Goal: Task Accomplishment & Management: Manage account settings

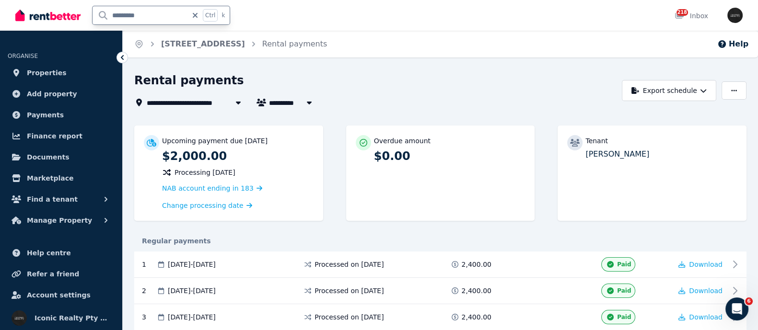
drag, startPoint x: 165, startPoint y: 10, endPoint x: 85, endPoint y: 22, distance: 81.3
click at [85, 21] on div "********* Ctrl k" at bounding box center [125, 15] width 220 height 31
type input "*******"
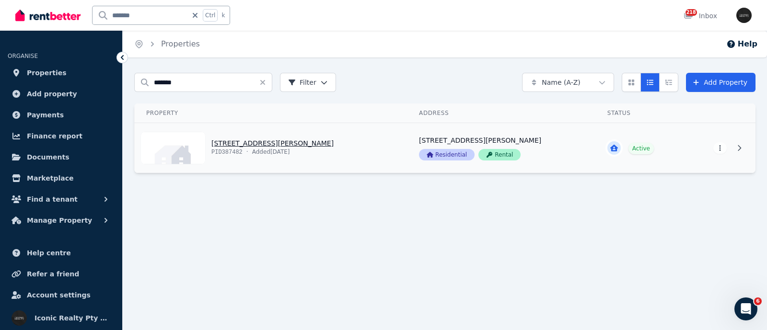
click at [226, 143] on link "View property details" at bounding box center [271, 148] width 273 height 50
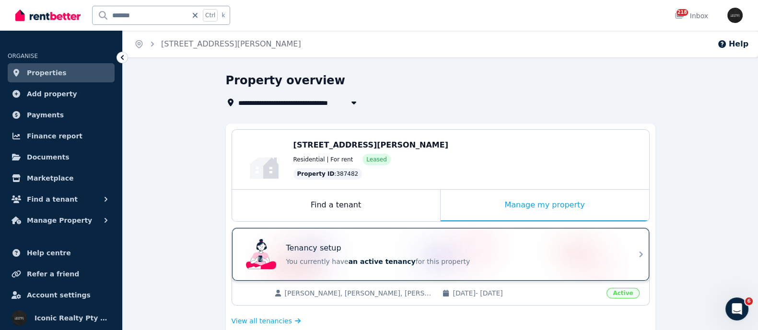
click at [381, 247] on div "Tenancy setup" at bounding box center [454, 249] width 336 height 12
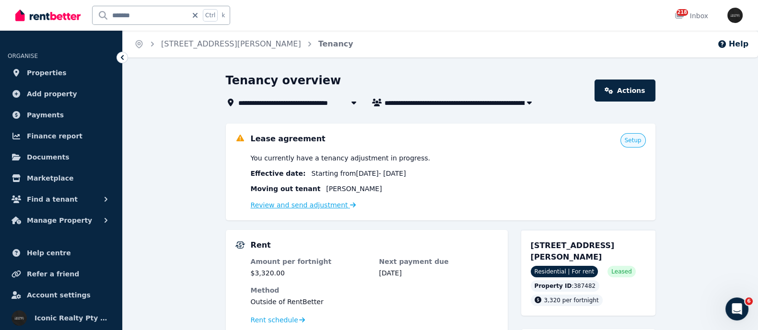
click at [264, 202] on link "Review and send adjustment" at bounding box center [303, 205] width 105 height 8
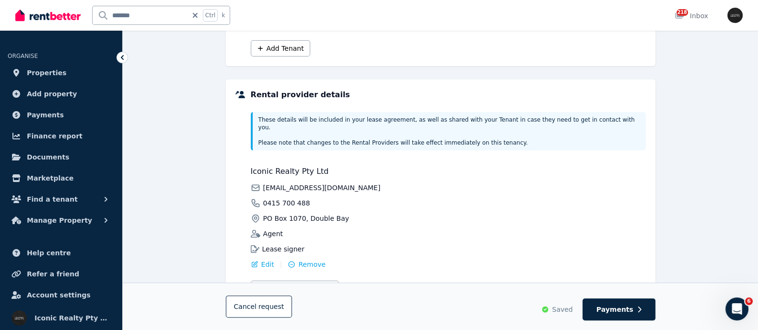
scroll to position [300, 0]
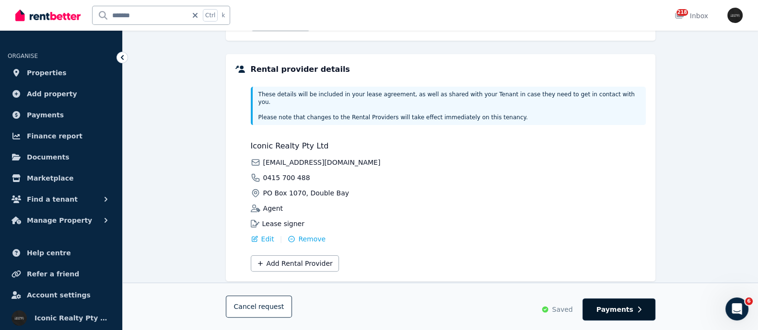
click at [623, 307] on span "Payments" at bounding box center [614, 310] width 37 height 10
select select "**********"
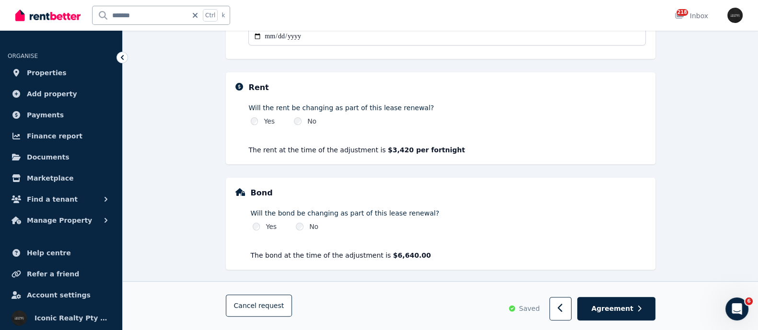
scroll to position [304, 0]
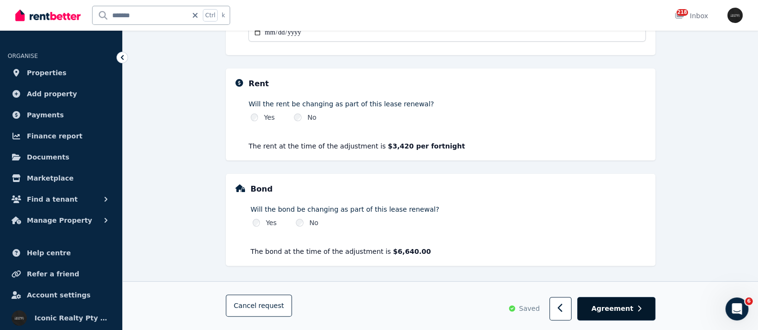
click at [604, 308] on span "Agreement" at bounding box center [612, 309] width 42 height 10
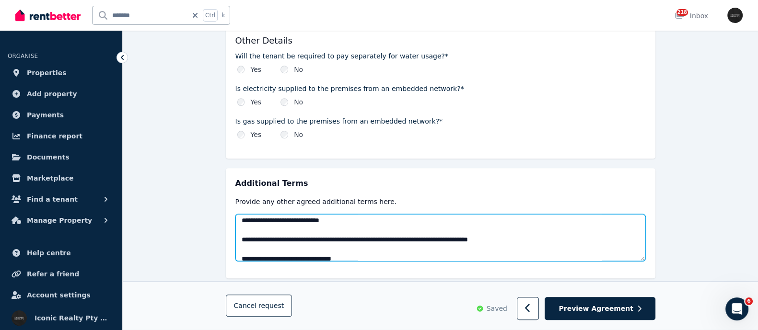
scroll to position [174, 0]
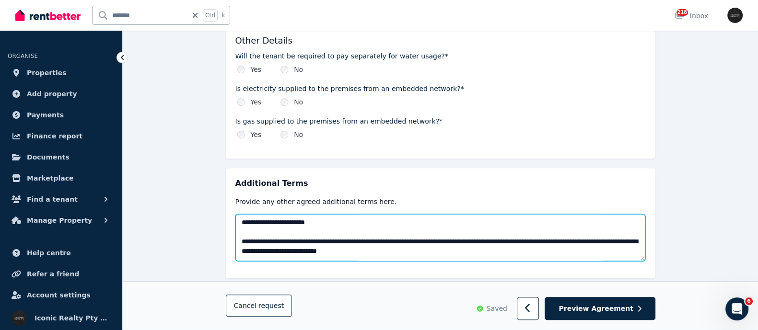
click at [270, 214] on textarea at bounding box center [440, 237] width 410 height 47
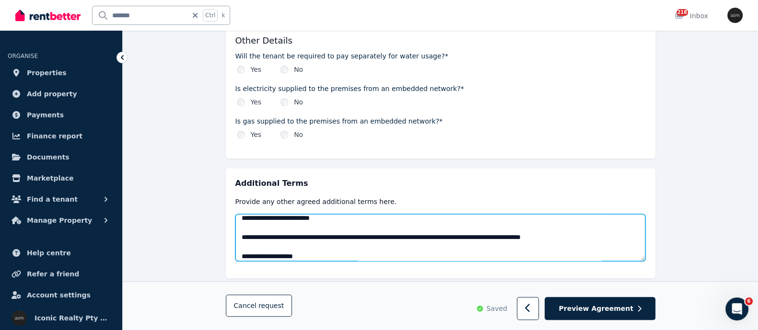
scroll to position [609, 0]
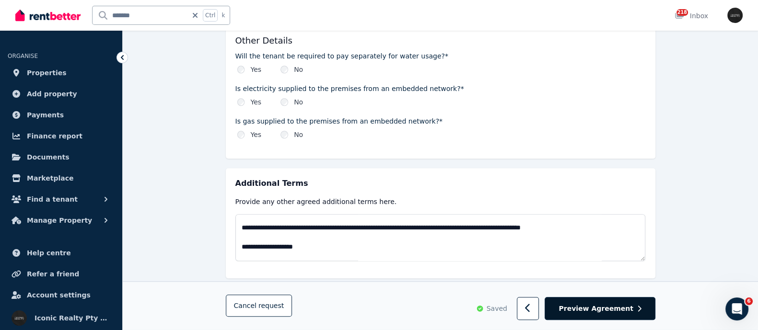
click at [597, 306] on span "Preview Agreement" at bounding box center [595, 309] width 74 height 10
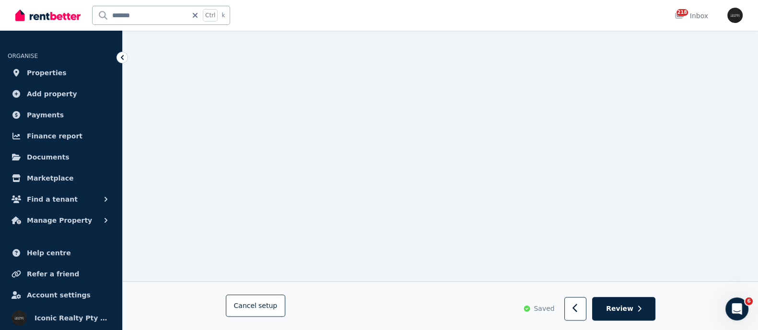
scroll to position [1407, 0]
click at [735, 300] on icon "Open Intercom Messenger" at bounding box center [736, 308] width 16 height 16
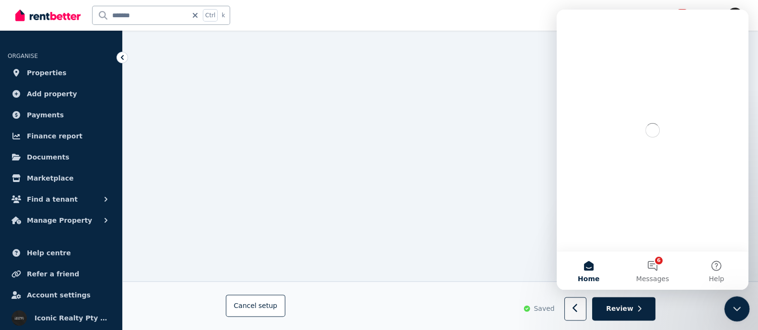
scroll to position [0, 0]
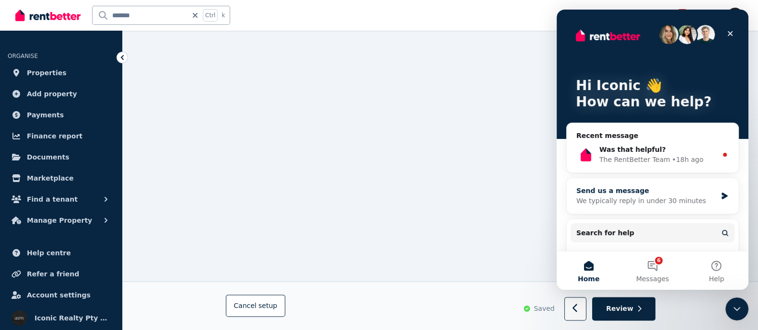
click at [628, 189] on div "Send us a message" at bounding box center [646, 191] width 140 height 10
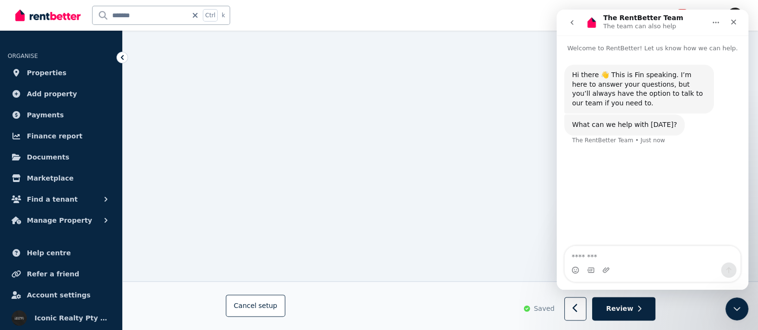
drag, startPoint x: 590, startPoint y: 257, endPoint x: 577, endPoint y: 257, distance: 13.0
click at [587, 257] on textarea "Message…" at bounding box center [652, 254] width 175 height 16
type textarea "**********"
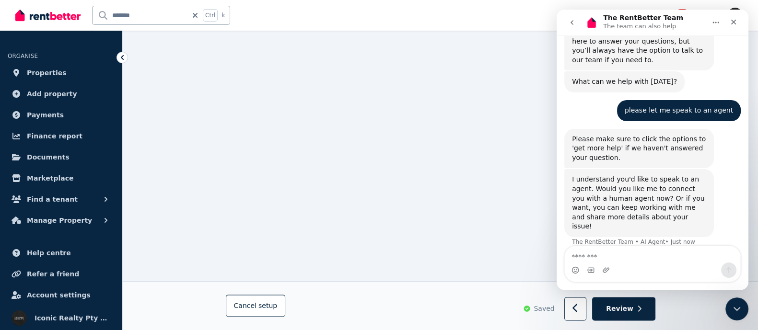
scroll to position [44, 0]
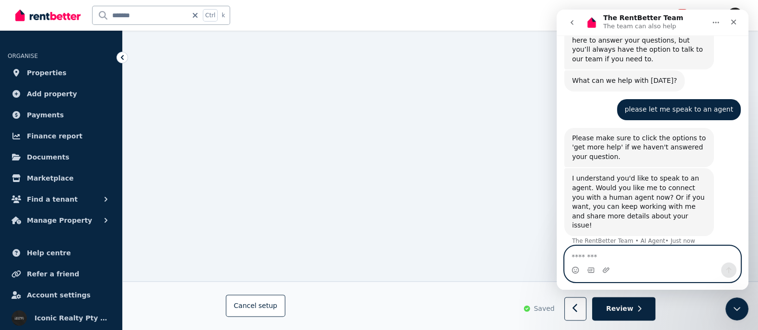
click at [578, 252] on textarea "Message…" at bounding box center [652, 254] width 175 height 16
type textarea "***"
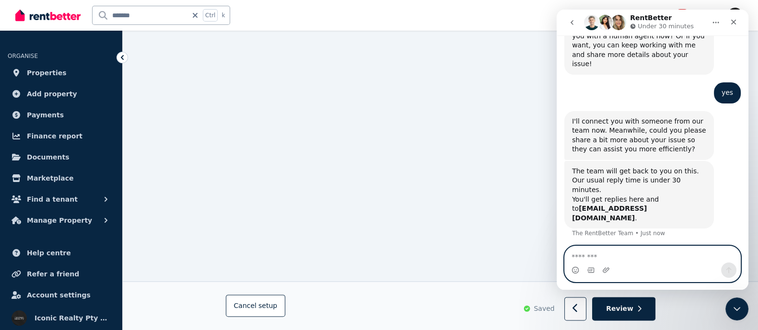
scroll to position [206, 0]
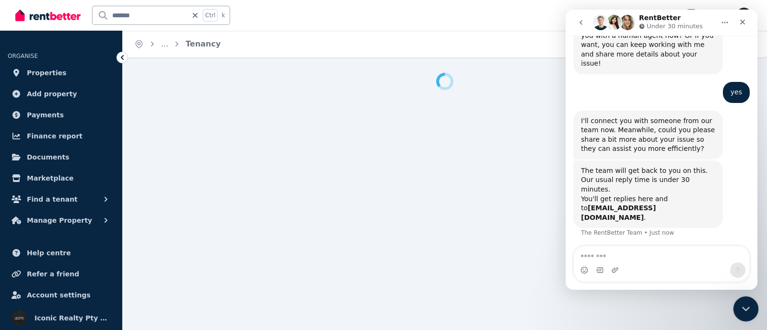
click at [742, 309] on icon "Close Intercom Messenger" at bounding box center [745, 308] width 12 height 12
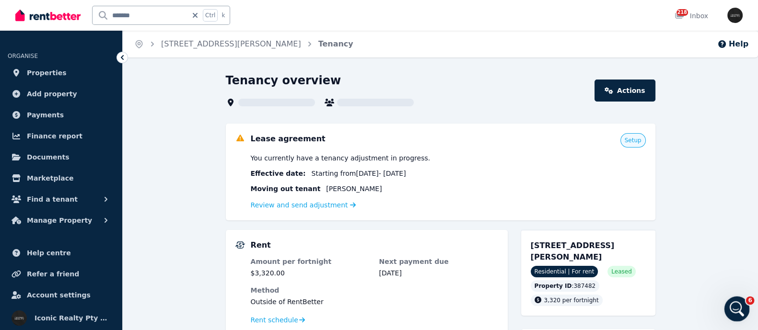
scroll to position [206, 0]
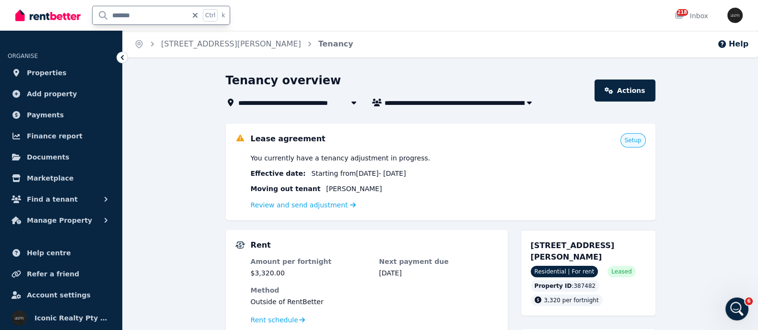
drag, startPoint x: 137, startPoint y: 14, endPoint x: 73, endPoint y: 27, distance: 65.1
click at [72, 28] on div "******* Ctrl k" at bounding box center [125, 15] width 220 height 31
type input "*******"
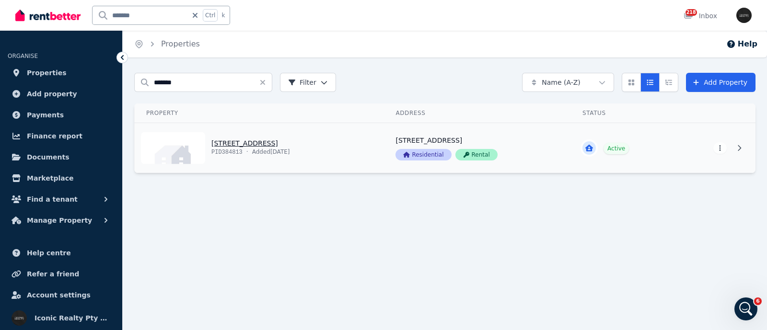
click at [229, 138] on link "View property details" at bounding box center [259, 148] width 249 height 50
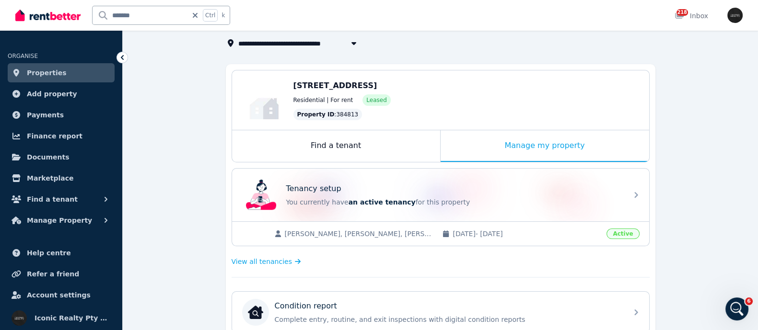
scroll to position [119, 0]
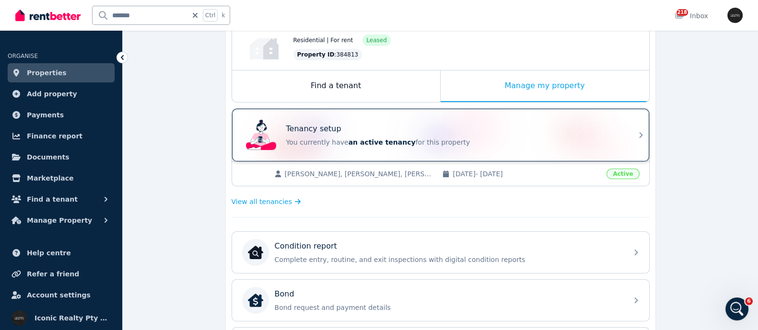
click at [386, 123] on div "Tenancy setup" at bounding box center [454, 129] width 336 height 12
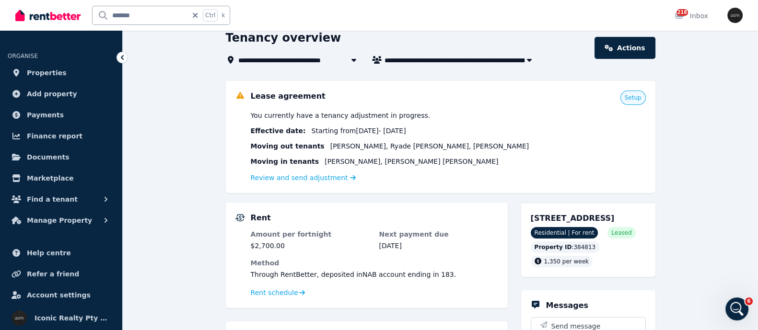
scroll to position [59, 0]
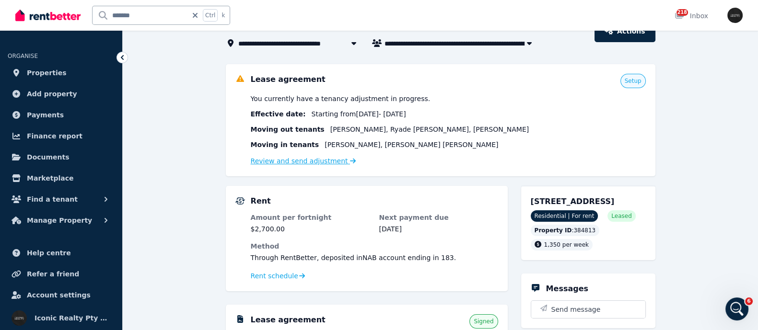
click at [303, 159] on link "Review and send adjustment" at bounding box center [303, 161] width 105 height 8
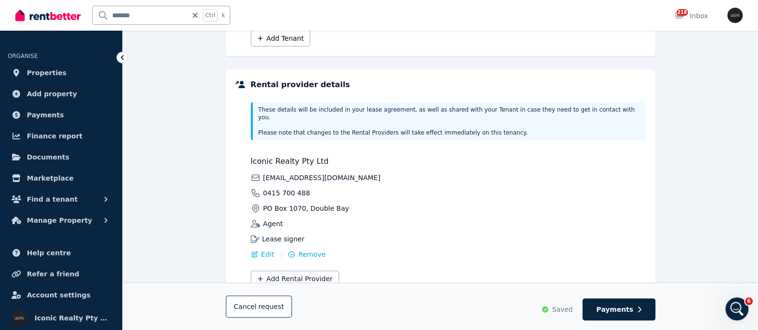
scroll to position [359, 0]
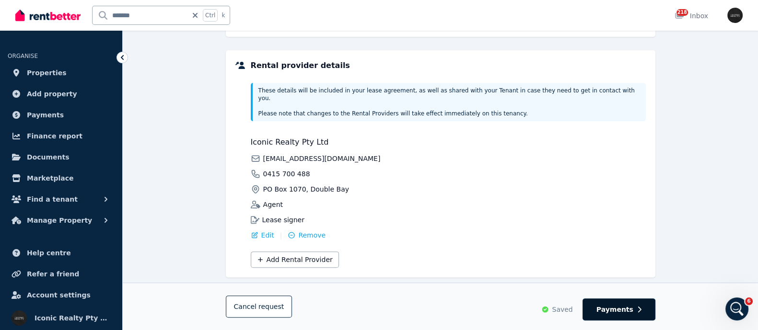
click at [625, 311] on span "Payments" at bounding box center [614, 310] width 37 height 10
select select "**********"
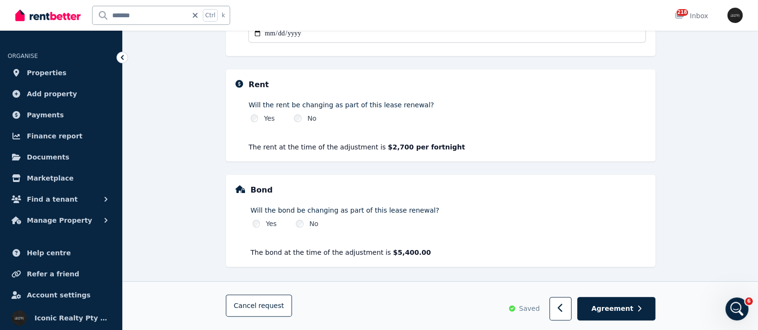
scroll to position [304, 0]
click at [608, 303] on button "Agreement" at bounding box center [616, 309] width 78 height 23
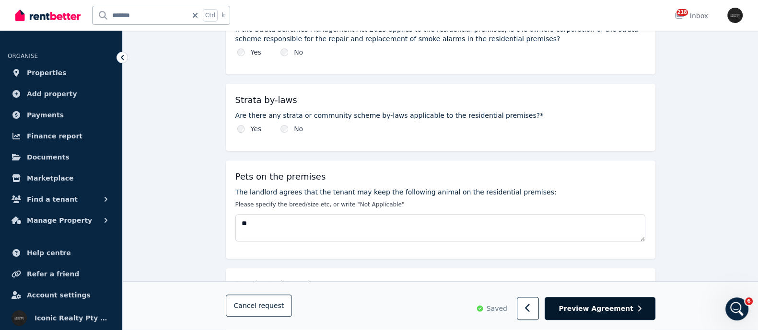
scroll to position [659, 0]
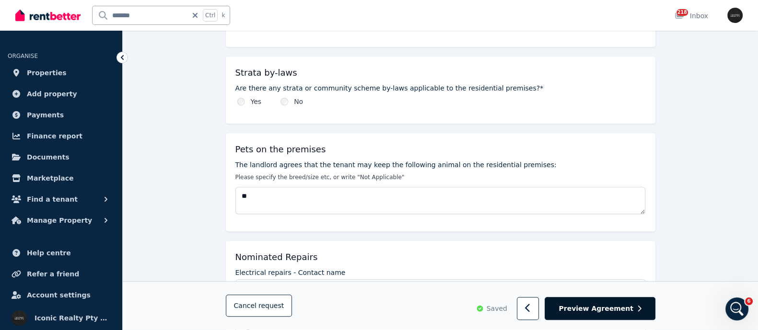
click at [596, 310] on span "Preview Agreement" at bounding box center [595, 309] width 74 height 10
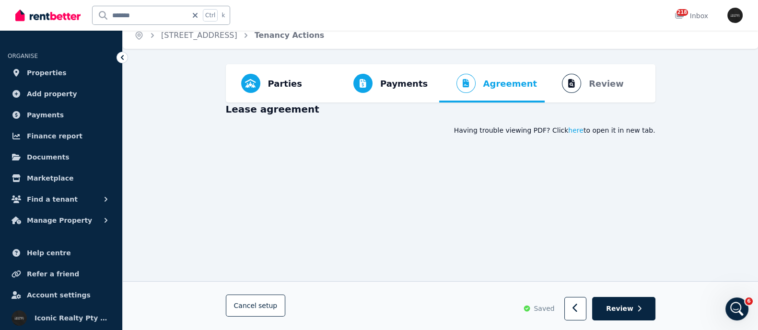
scroll to position [0, 0]
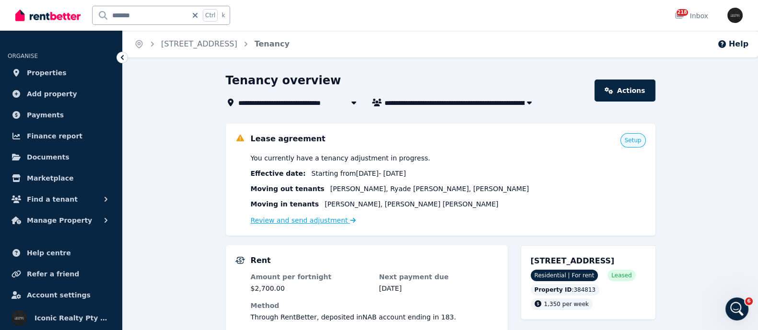
click at [290, 219] on link "Review and send adjustment" at bounding box center [303, 221] width 105 height 8
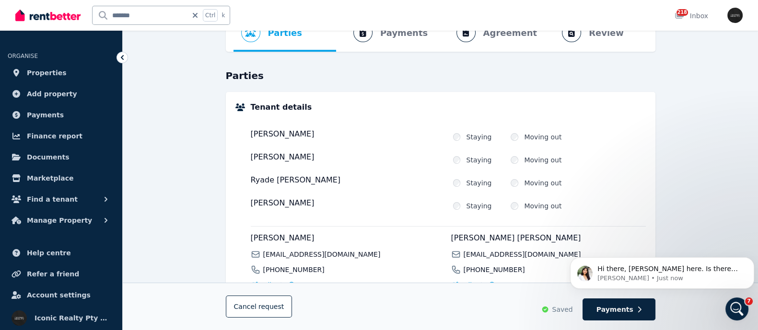
scroll to position [239, 0]
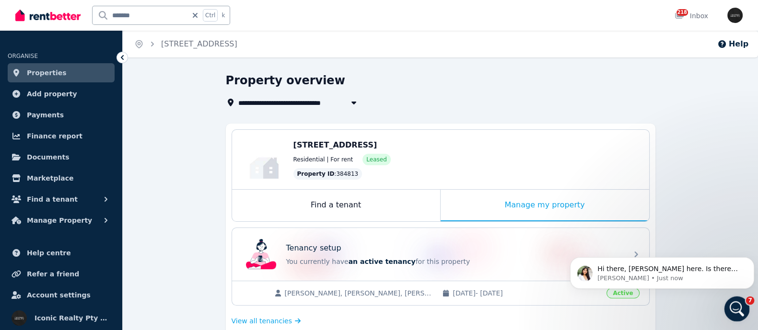
click at [736, 307] on icon "Open Intercom Messenger" at bounding box center [735, 308] width 7 height 8
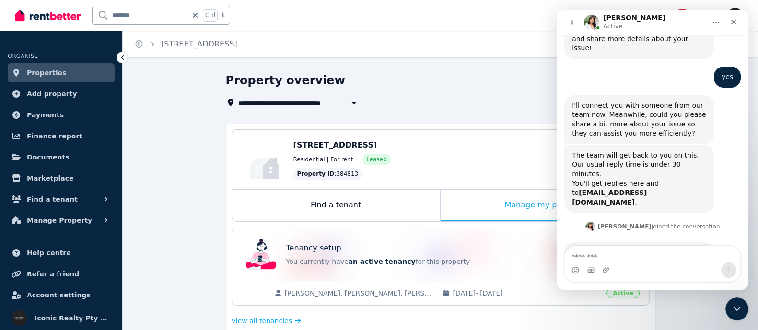
scroll to position [239, 0]
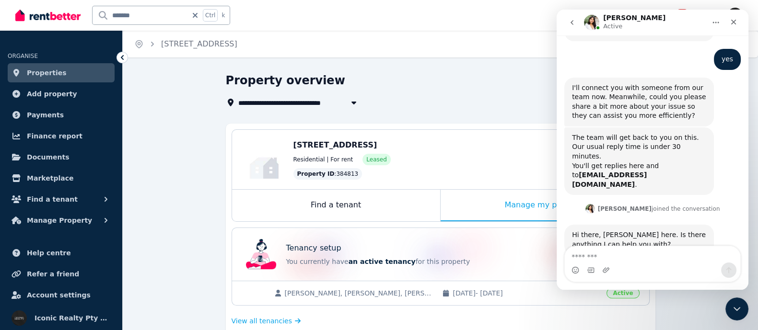
click at [583, 258] on textarea "Message…" at bounding box center [652, 254] width 175 height 16
type textarea "*"
type textarea "**"
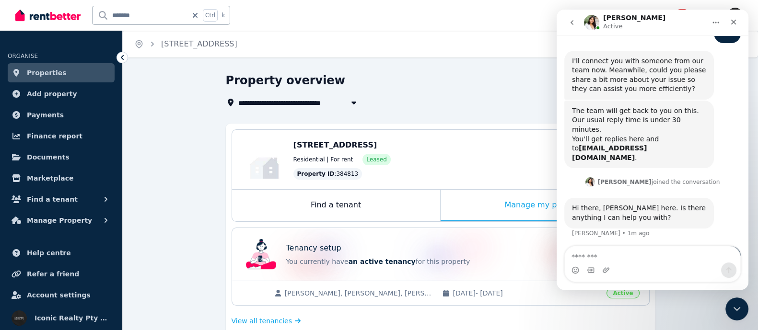
scroll to position [268, 0]
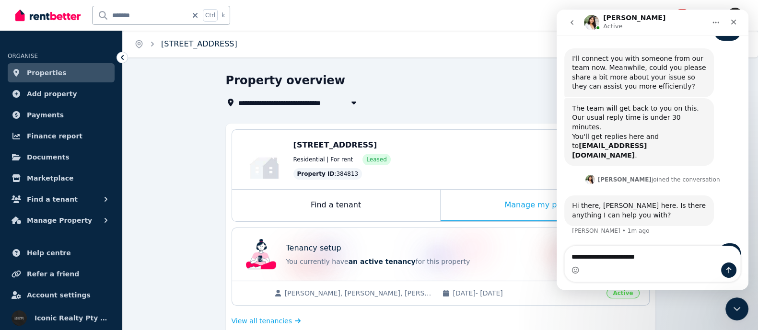
type textarea "**********"
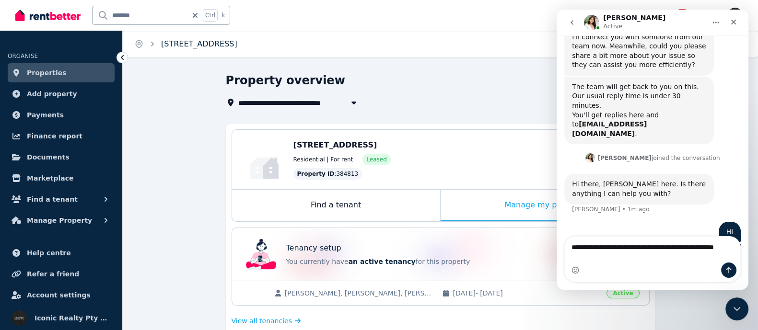
scroll to position [300, 0]
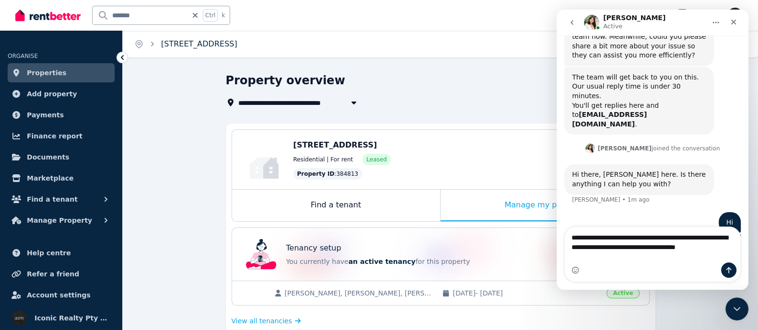
type textarea "**********"
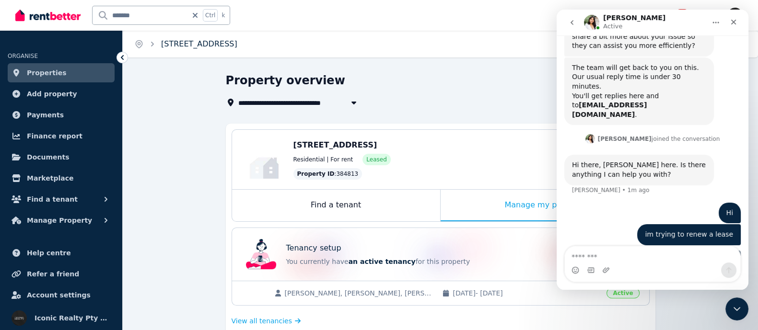
scroll to position [331, 0]
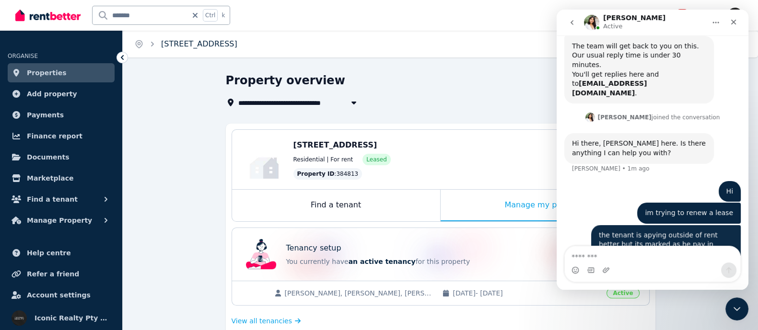
type textarea "*"
type textarea "**********"
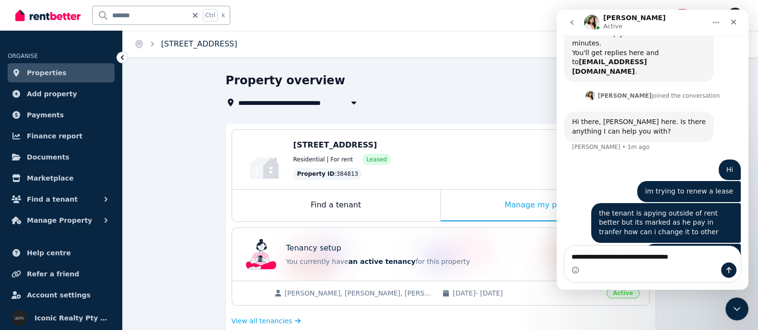
type textarea "**********"
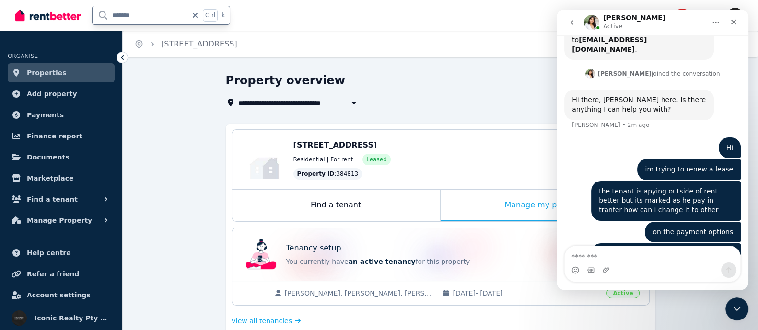
drag, startPoint x: 134, startPoint y: 15, endPoint x: 55, endPoint y: 17, distance: 79.1
click at [55, 17] on div "******* Ctrl k" at bounding box center [125, 15] width 220 height 31
type input "******"
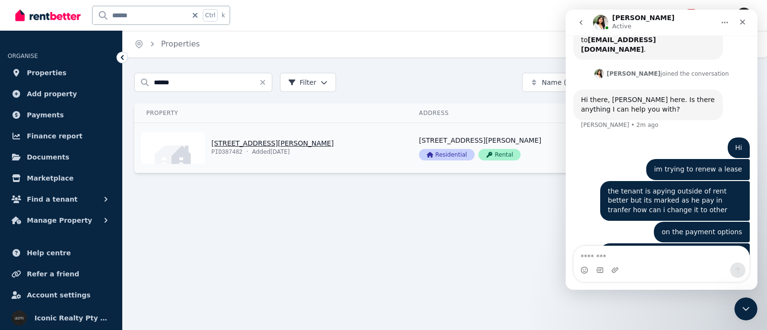
click at [228, 142] on link "View property details" at bounding box center [271, 148] width 273 height 50
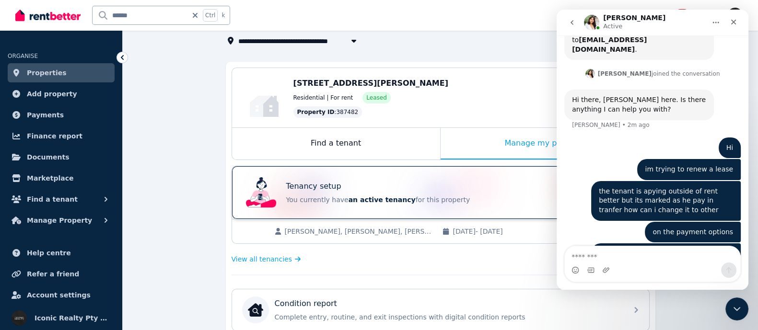
scroll to position [119, 0]
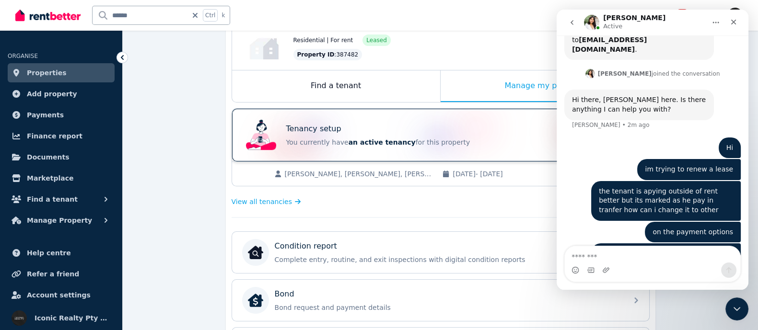
click at [336, 131] on div "Tenancy setup" at bounding box center [454, 129] width 336 height 12
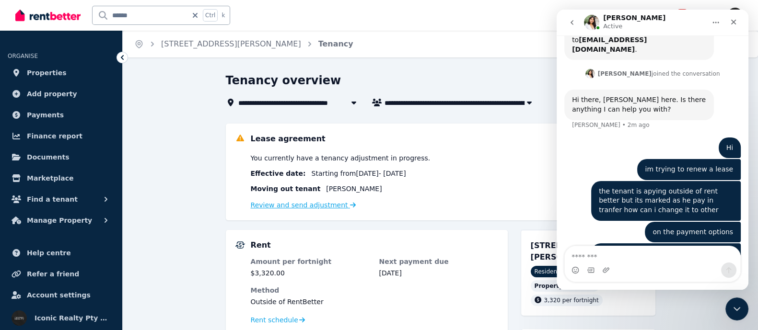
click at [296, 205] on link "Review and send adjustment" at bounding box center [303, 205] width 105 height 8
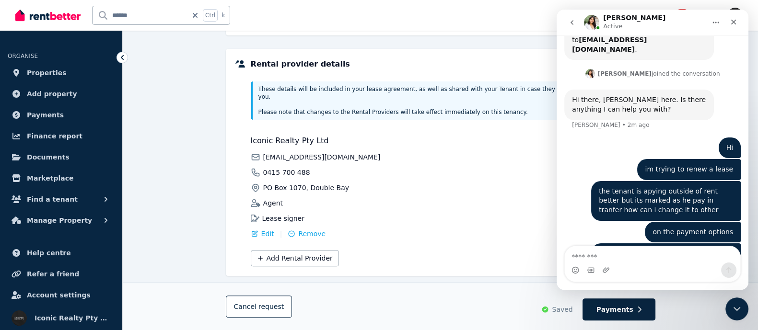
scroll to position [307, 0]
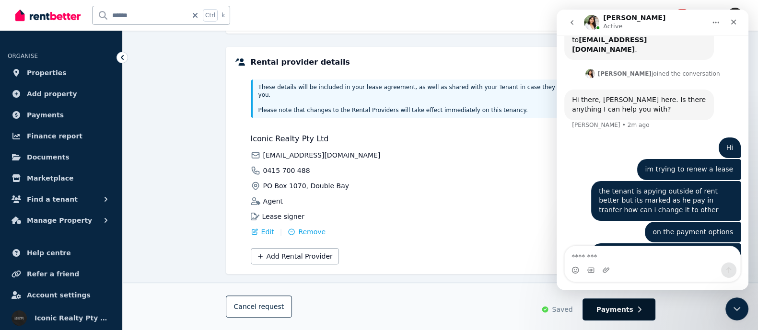
click at [609, 307] on span "Payments" at bounding box center [614, 310] width 37 height 10
select select "**********"
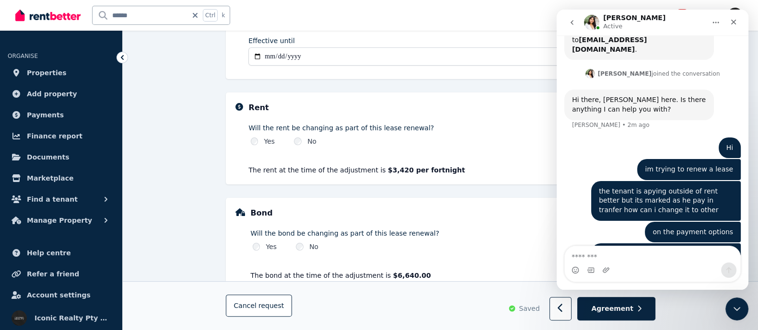
scroll to position [304, 0]
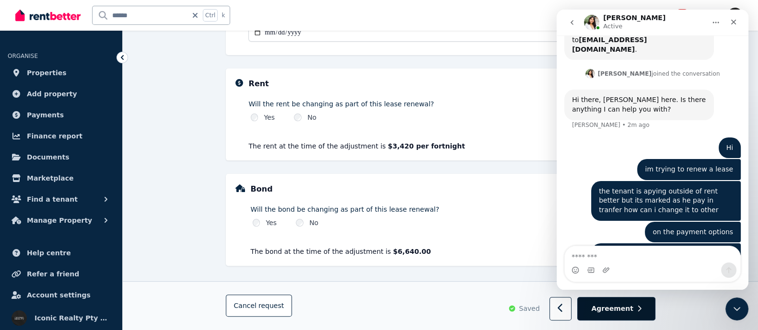
click at [616, 303] on button "Agreement" at bounding box center [616, 309] width 78 height 23
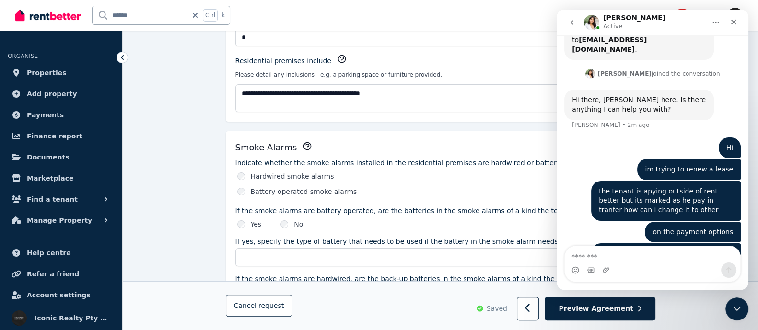
click at [621, 312] on span "Preview Agreement" at bounding box center [595, 309] width 74 height 10
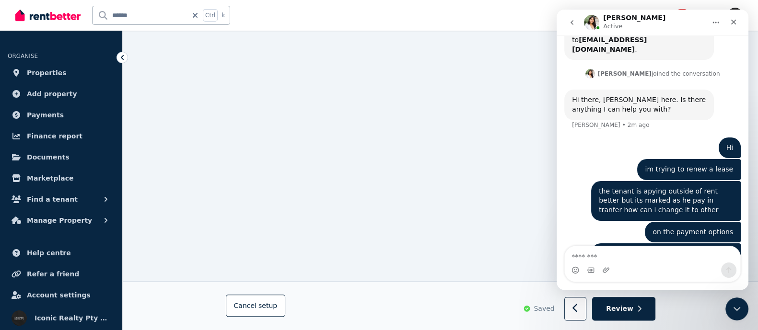
scroll to position [1407, 0]
click at [589, 260] on textarea "Message…" at bounding box center [652, 254] width 175 height 16
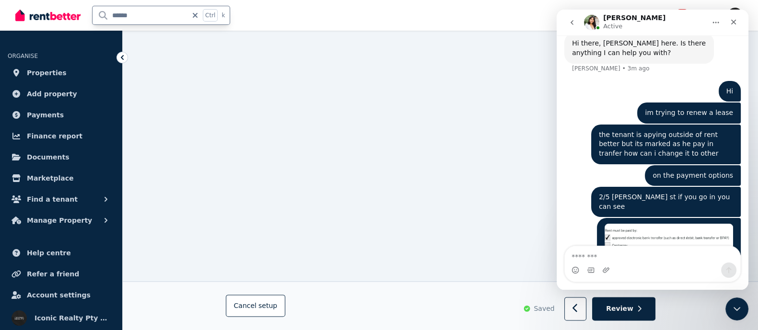
drag, startPoint x: 140, startPoint y: 19, endPoint x: 51, endPoint y: 21, distance: 89.2
click at [51, 21] on div "****** Ctrl k" at bounding box center [125, 15] width 220 height 31
type input "*******"
click at [141, 12] on input "*******" at bounding box center [140, 15] width 95 height 18
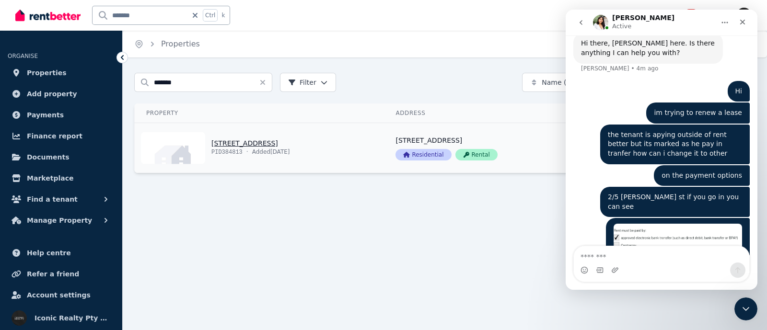
click at [244, 143] on link "View property details" at bounding box center [259, 148] width 249 height 50
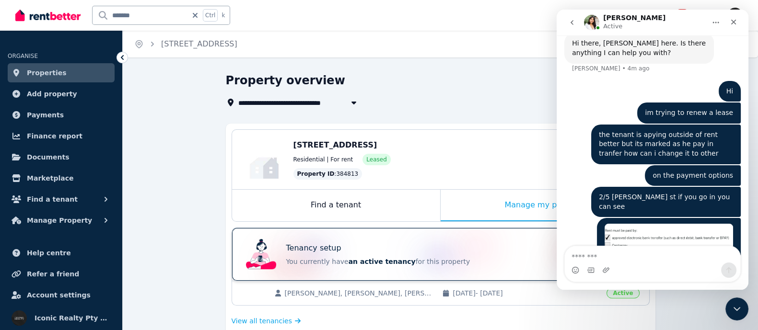
click at [324, 255] on div "Tenancy setup You currently have an active tenancy for this property" at bounding box center [454, 255] width 336 height 24
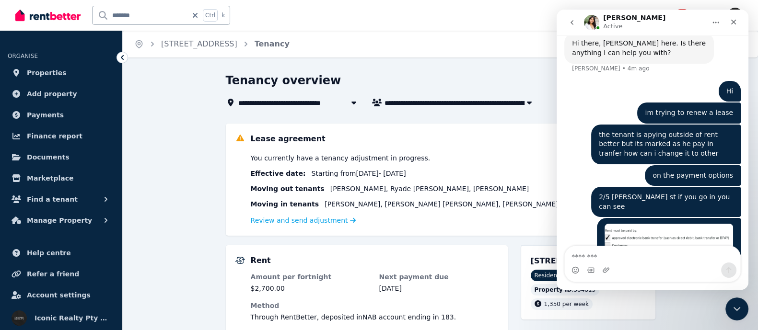
scroll to position [59, 0]
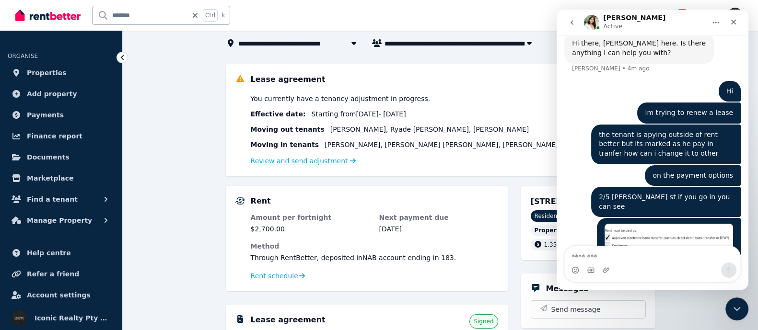
click at [267, 162] on link "Review and send adjustment" at bounding box center [303, 161] width 105 height 8
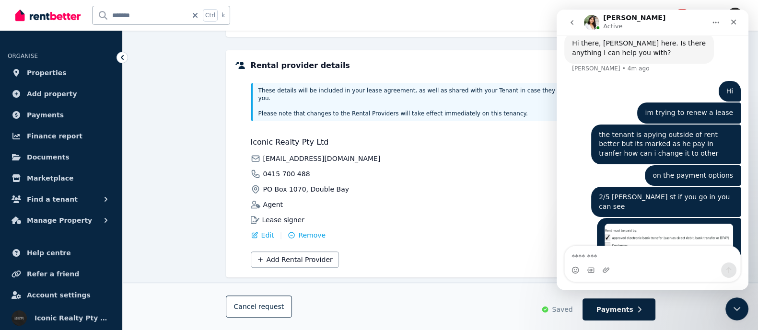
scroll to position [430, 0]
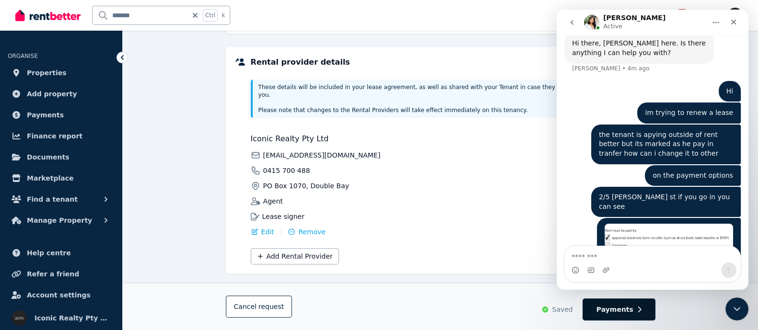
click at [631, 308] on span "Payments" at bounding box center [614, 310] width 37 height 10
select select "**********"
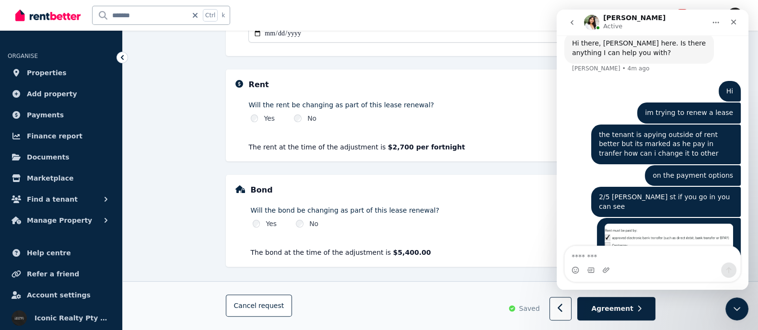
scroll to position [304, 0]
click at [606, 301] on button "Agreement" at bounding box center [616, 309] width 78 height 23
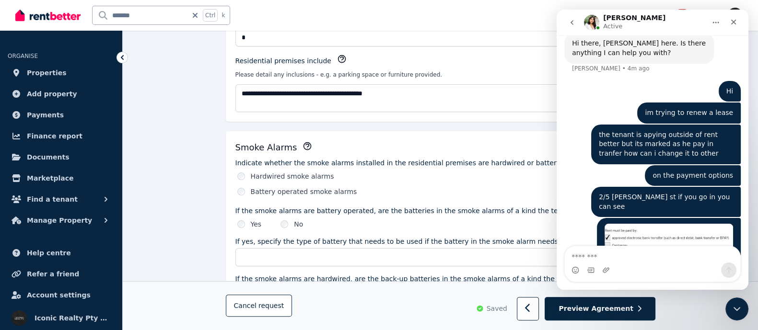
scroll to position [0, 0]
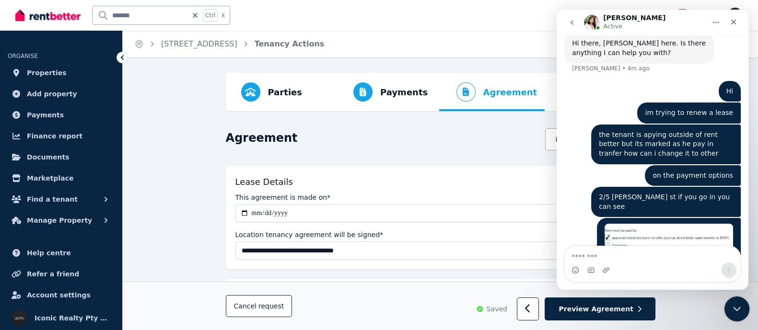
click at [738, 309] on icon "Close Intercom Messenger" at bounding box center [736, 308] width 12 height 12
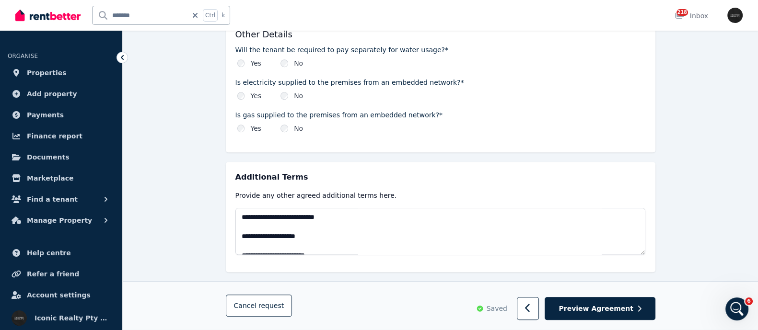
scroll to position [1148, 0]
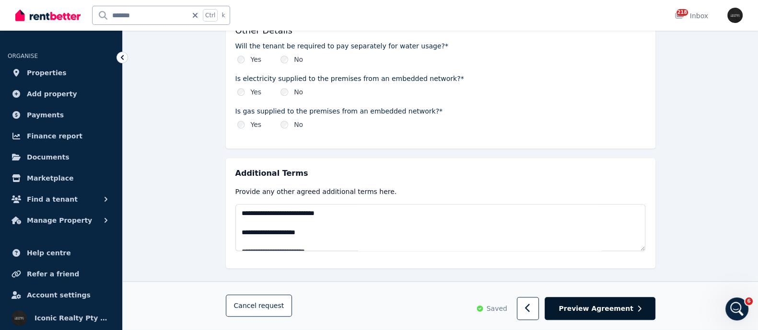
click at [587, 303] on button "Preview Agreement" at bounding box center [599, 309] width 110 height 23
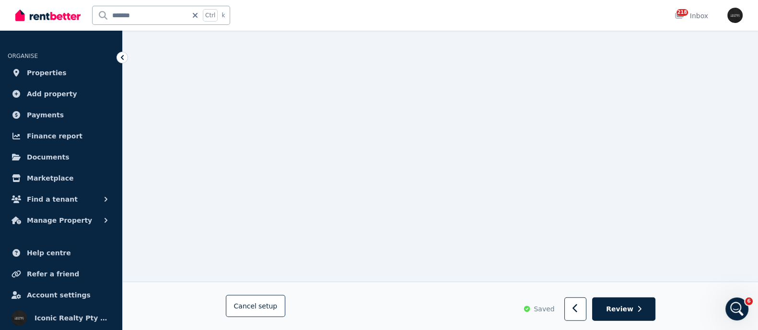
scroll to position [3264, 0]
click at [618, 306] on span "Review" at bounding box center [619, 309] width 27 height 10
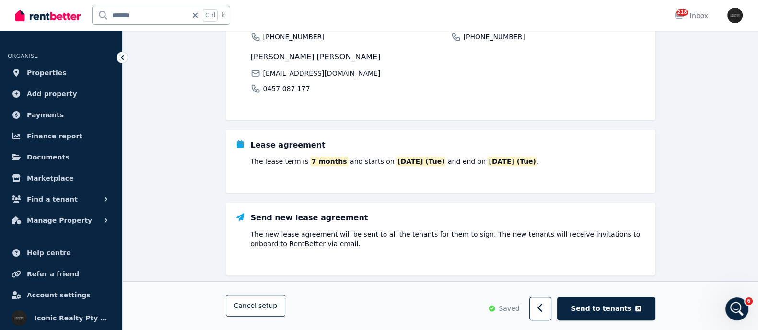
scroll to position [402, 0]
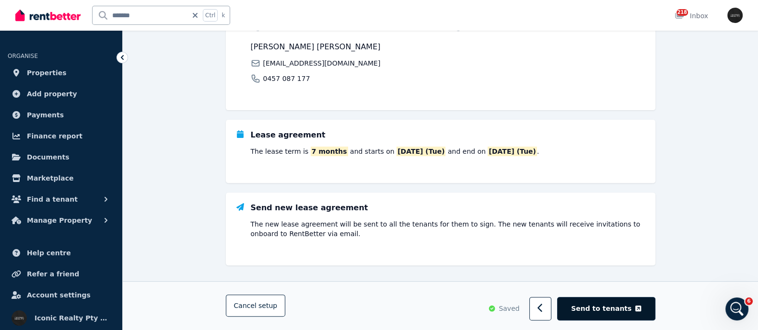
click at [604, 298] on button "Send to tenants" at bounding box center [606, 309] width 98 height 23
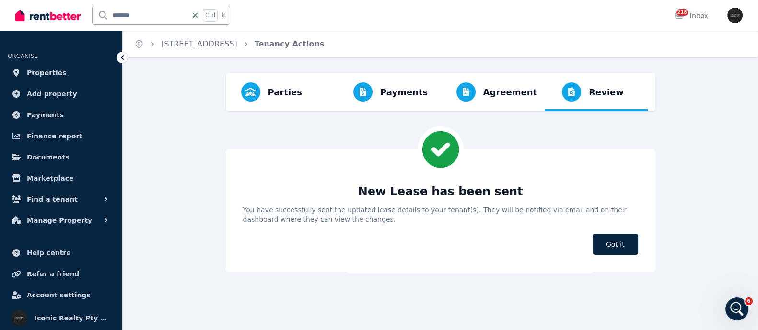
scroll to position [0, 0]
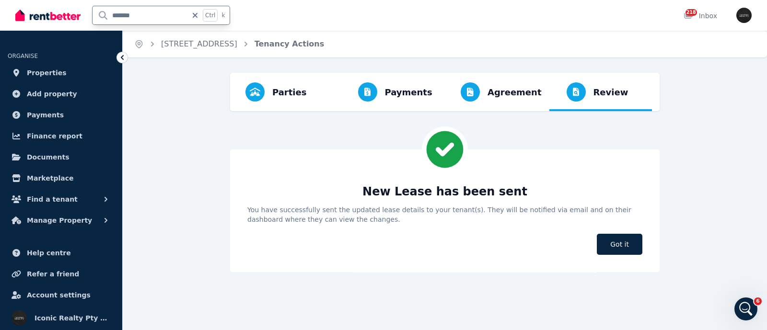
click at [135, 16] on input "*******" at bounding box center [140, 15] width 95 height 18
drag, startPoint x: 134, startPoint y: 15, endPoint x: 54, endPoint y: 11, distance: 80.6
click at [54, 8] on div "******* Ctrl k" at bounding box center [125, 15] width 220 height 31
type input "**"
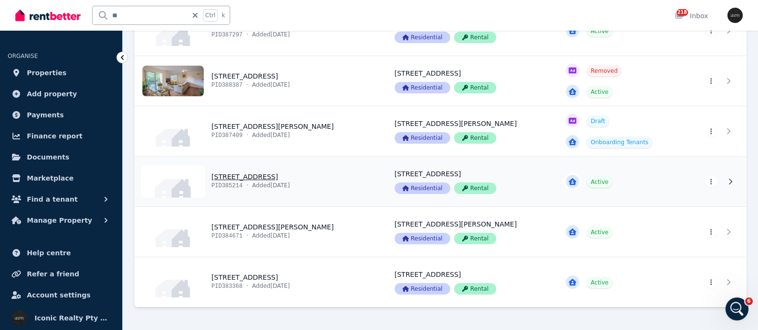
scroll to position [259, 0]
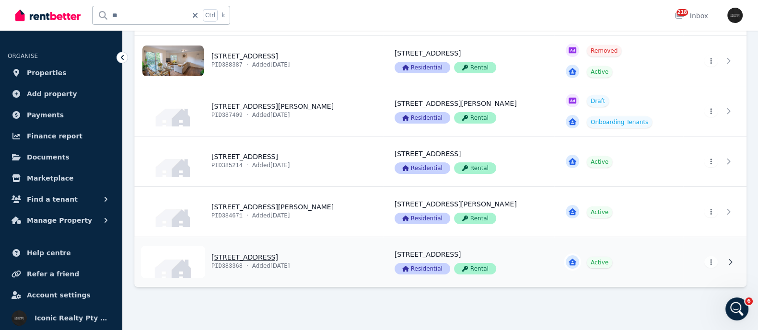
click at [223, 254] on link "View property details" at bounding box center [259, 262] width 248 height 50
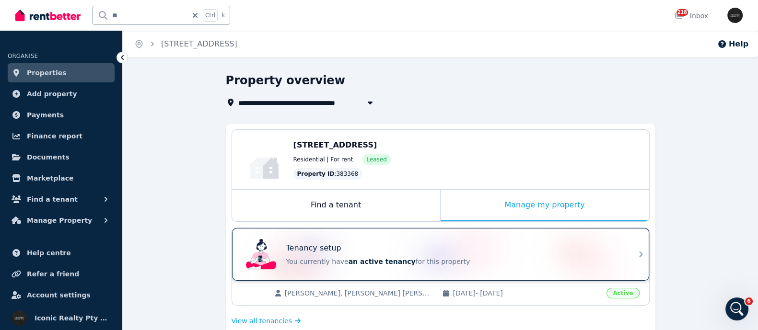
click at [387, 240] on div "Tenancy setup You currently have an active tenancy for this property" at bounding box center [432, 254] width 380 height 38
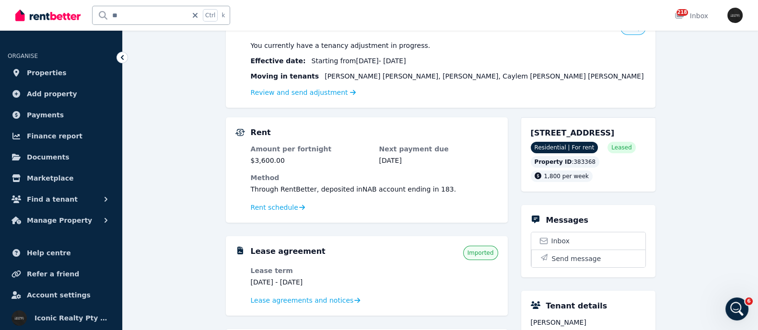
scroll to position [119, 0]
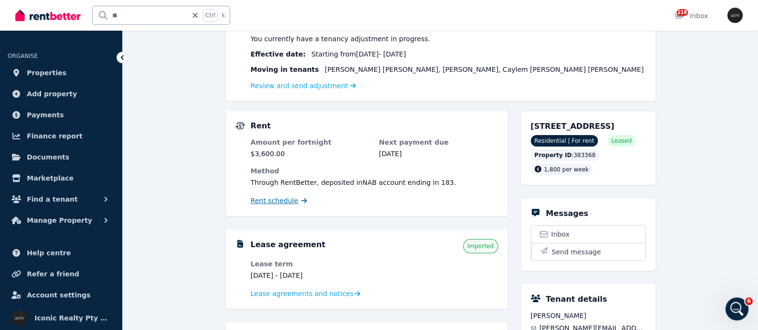
click at [267, 202] on span "Rent schedule" at bounding box center [274, 201] width 47 height 10
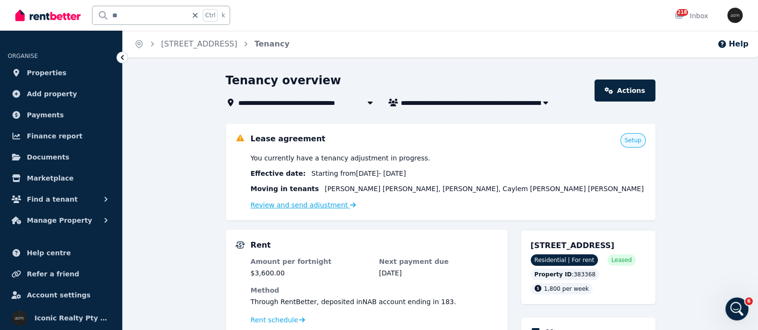
click at [266, 208] on link "Review and send adjustment" at bounding box center [303, 205] width 105 height 8
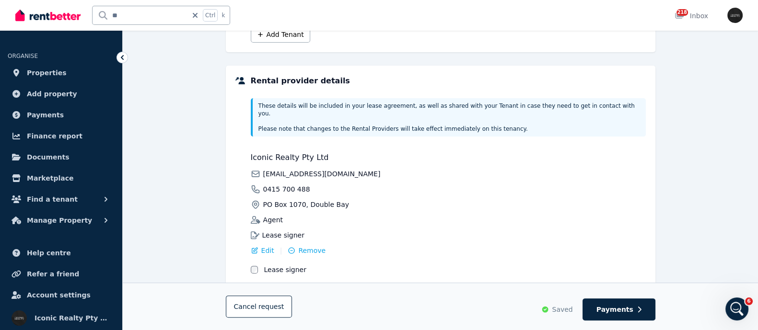
scroll to position [380, 0]
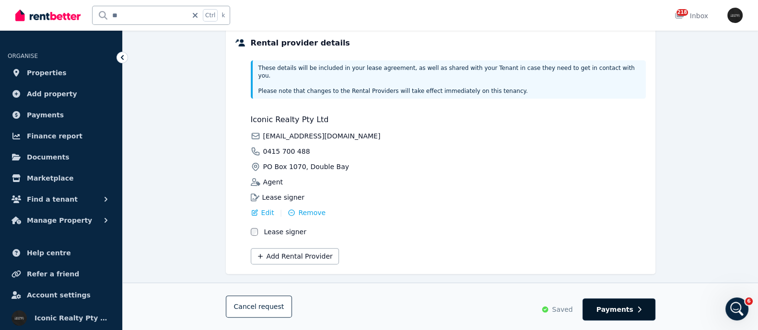
click at [612, 312] on span "Payments" at bounding box center [614, 310] width 37 height 10
select select "**********"
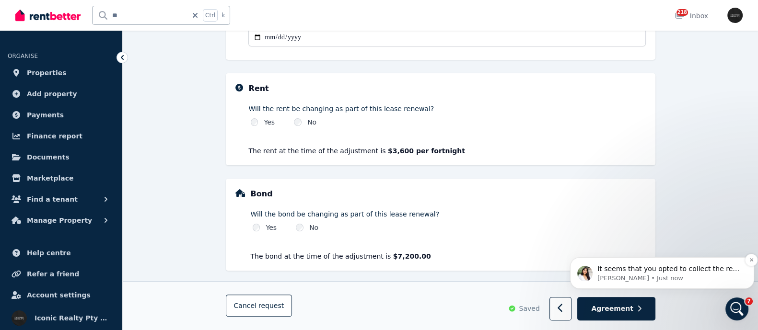
scroll to position [469, 0]
click at [738, 299] on div "Open Intercom Messenger" at bounding box center [735, 308] width 32 height 32
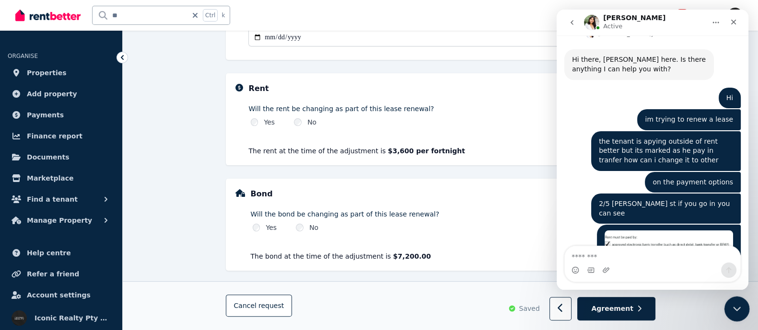
scroll to position [506, 0]
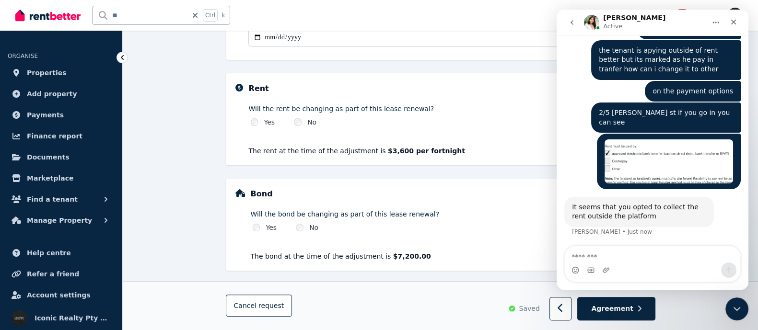
click at [594, 251] on textarea "Message…" at bounding box center [652, 254] width 175 height 16
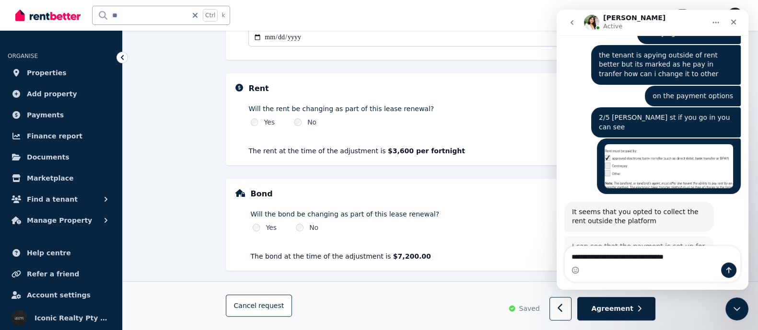
scroll to position [500, 0]
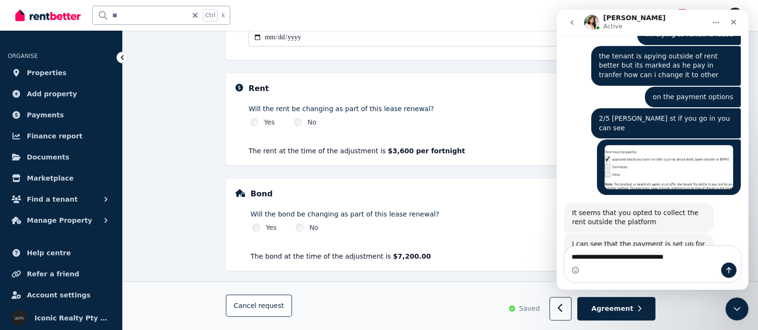
type textarea "**********"
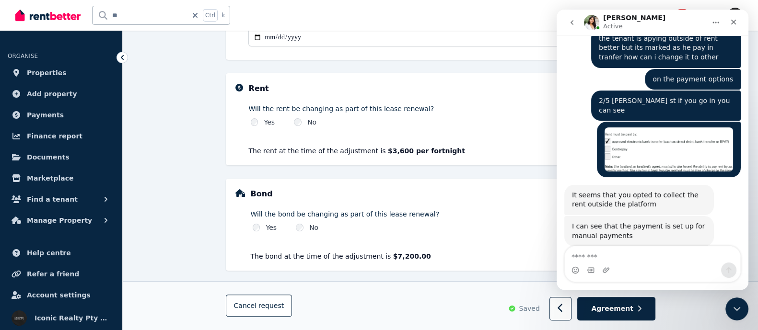
scroll to position [528, 0]
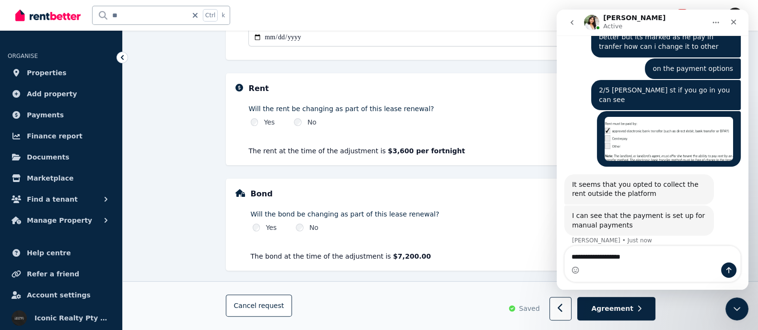
type textarea "**********"
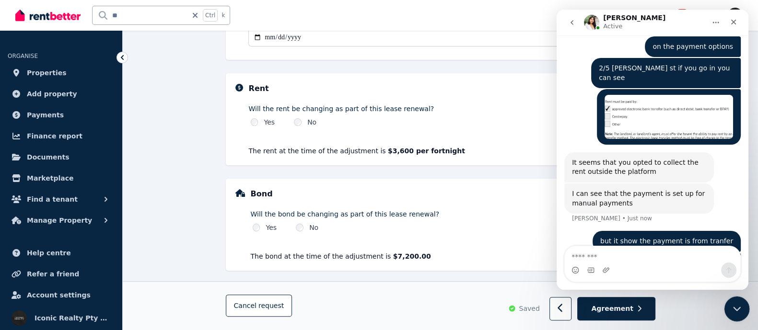
click at [728, 310] on div "Close Intercom Messenger" at bounding box center [735, 307] width 23 height 23
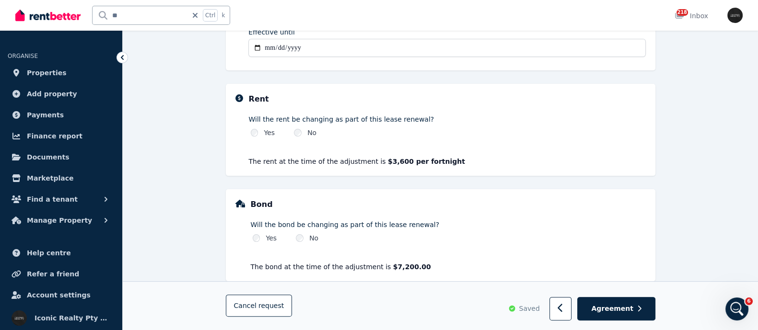
scroll to position [304, 0]
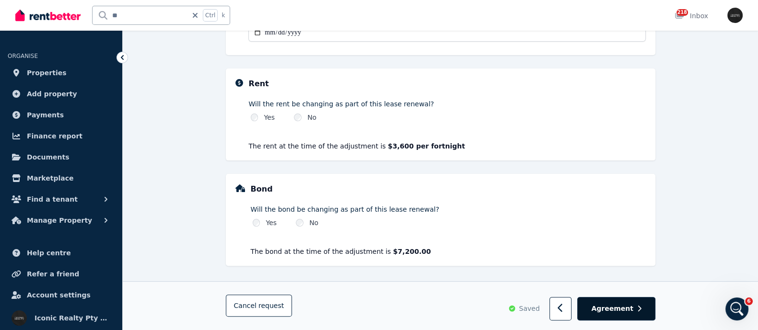
click at [616, 305] on span "Agreement" at bounding box center [612, 309] width 42 height 10
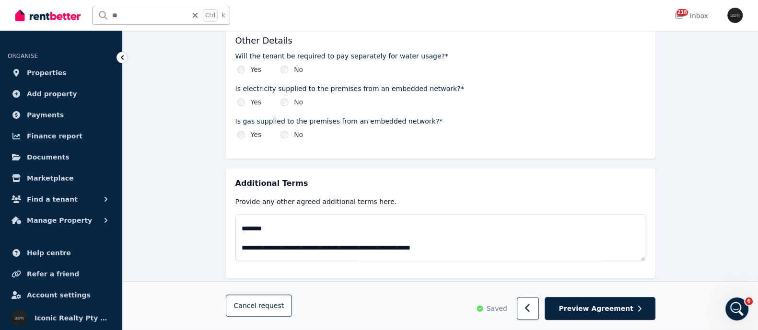
scroll to position [419, 0]
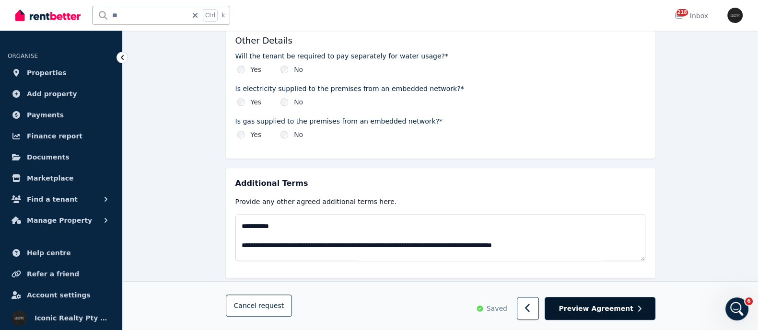
click at [617, 306] on span "Preview Agreement" at bounding box center [595, 309] width 74 height 10
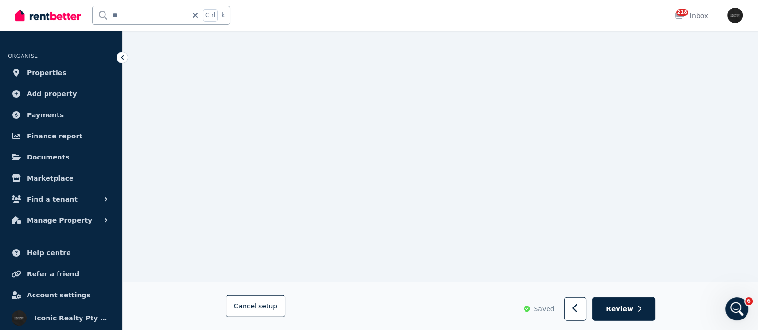
scroll to position [3024, 0]
click at [638, 309] on icon "button" at bounding box center [639, 309] width 4 height 7
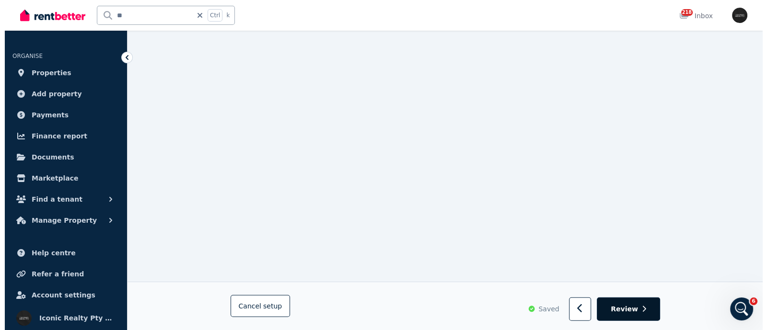
scroll to position [0, 0]
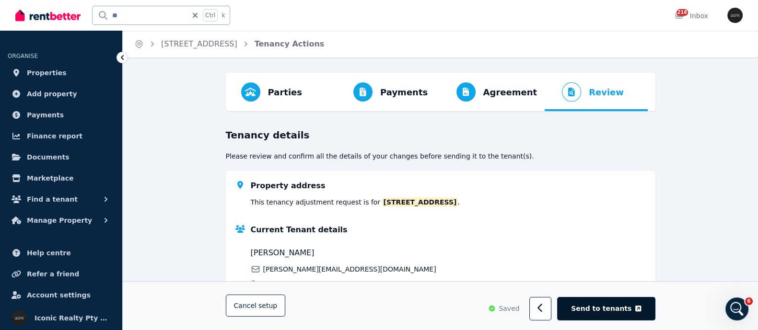
click at [624, 304] on span "Send to tenants" at bounding box center [601, 309] width 60 height 10
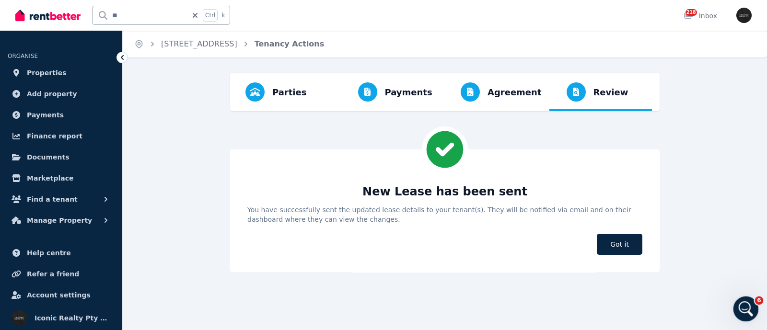
click at [748, 307] on icon "Open Intercom Messenger" at bounding box center [745, 308] width 16 height 16
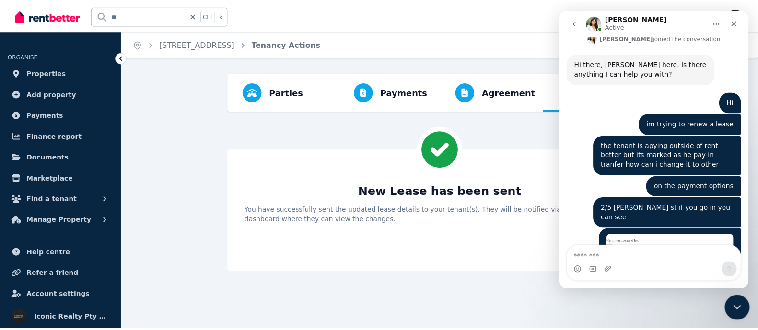
scroll to position [550, 0]
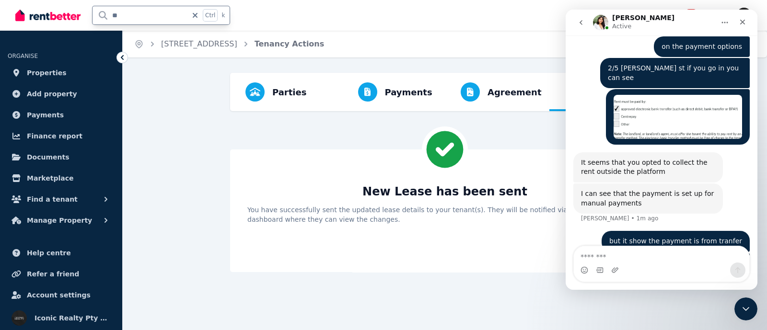
drag, startPoint x: 122, startPoint y: 16, endPoint x: 100, endPoint y: 19, distance: 22.2
click at [100, 19] on input "**" at bounding box center [140, 15] width 95 height 18
type input "******"
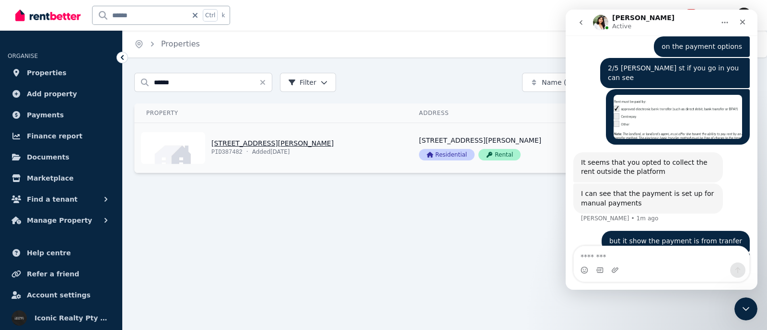
click at [230, 145] on link "View property details" at bounding box center [271, 148] width 273 height 50
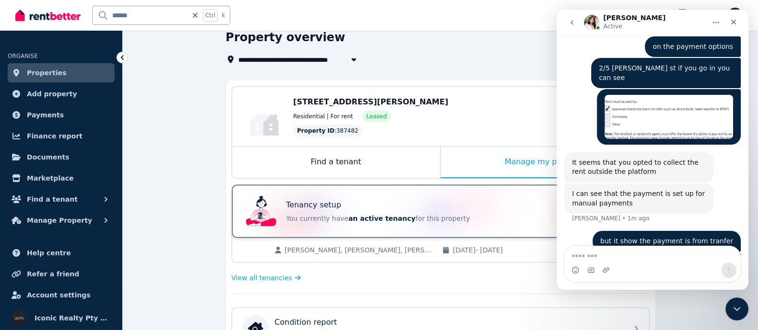
scroll to position [59, 0]
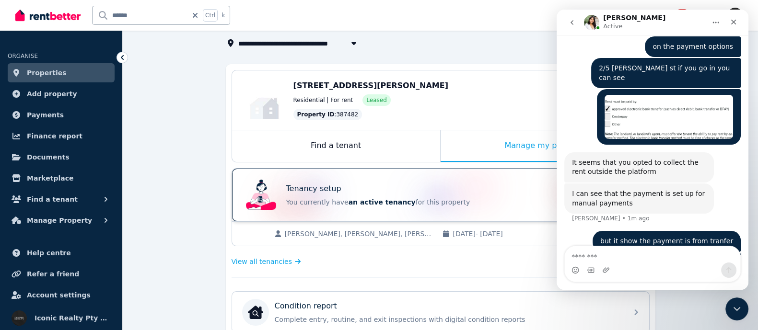
click at [348, 205] on span "an active tenancy" at bounding box center [381, 202] width 67 height 8
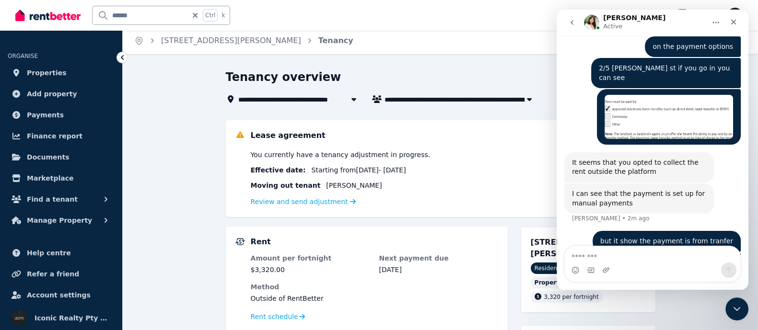
scroll to position [59, 0]
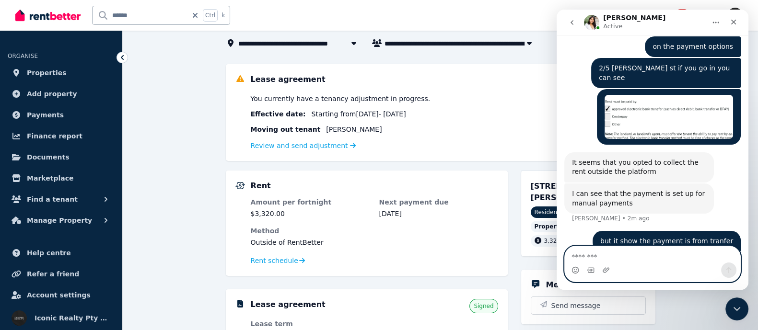
click at [589, 256] on textarea "Message…" at bounding box center [652, 254] width 175 height 16
type textarea "*****"
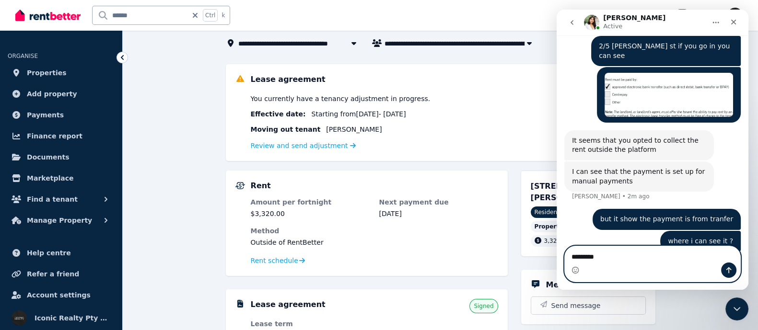
type textarea "*********"
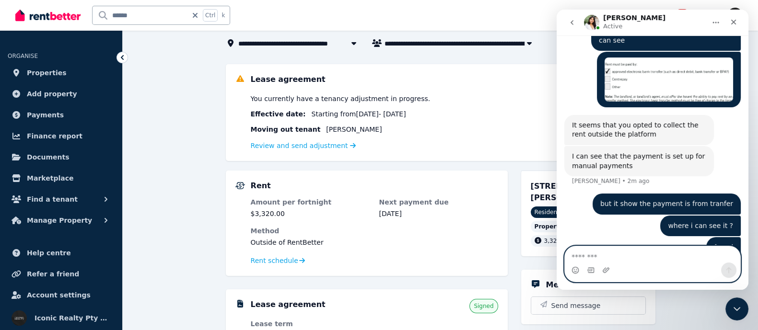
scroll to position [594, 0]
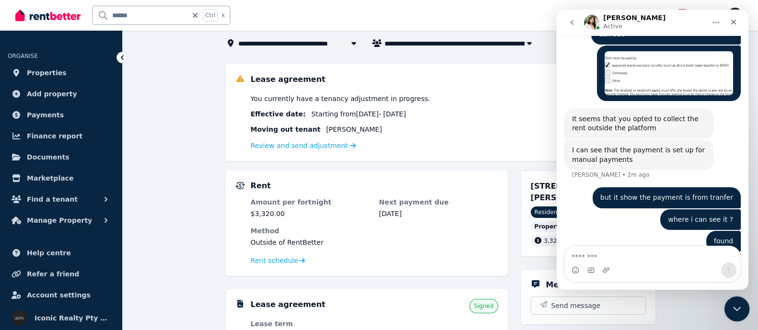
click at [738, 308] on icon "Close Intercom Messenger" at bounding box center [736, 308] width 12 height 12
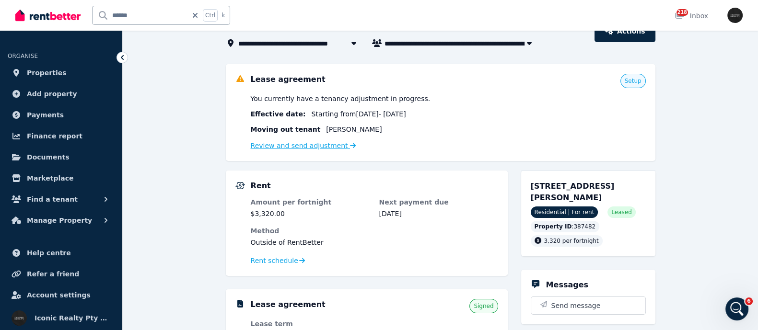
click at [308, 145] on link "Review and send adjustment" at bounding box center [303, 146] width 105 height 8
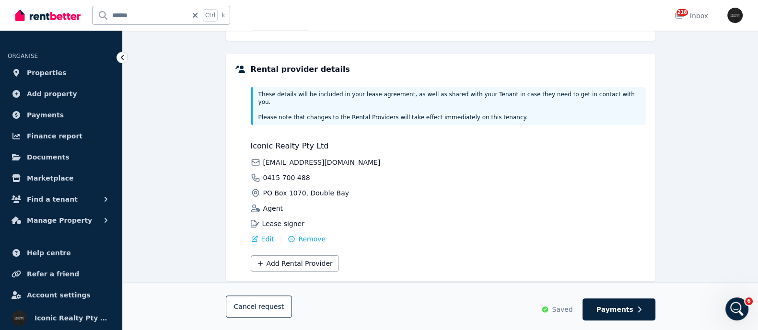
scroll to position [631, 0]
click at [621, 313] on span "Payments" at bounding box center [614, 310] width 37 height 10
select select "**********"
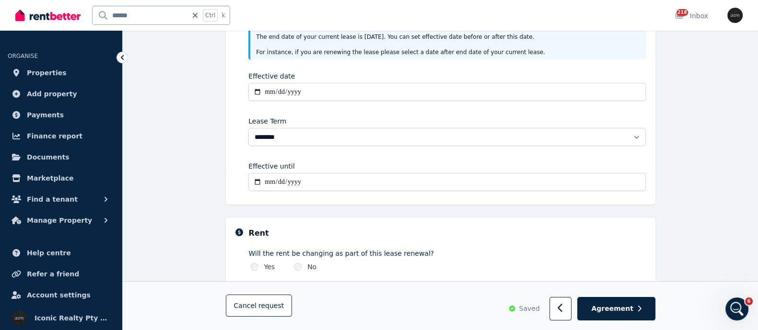
scroll to position [180, 0]
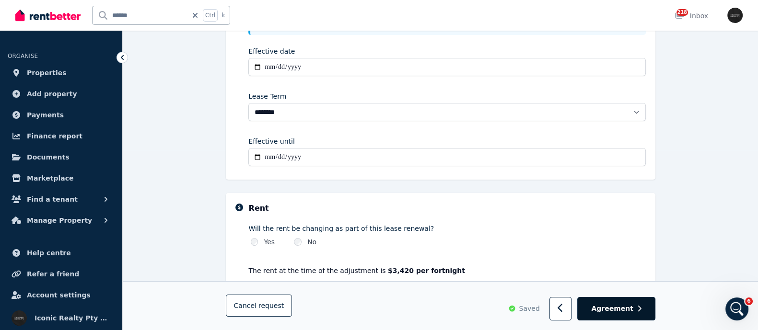
click at [602, 308] on span "Agreement" at bounding box center [612, 309] width 42 height 10
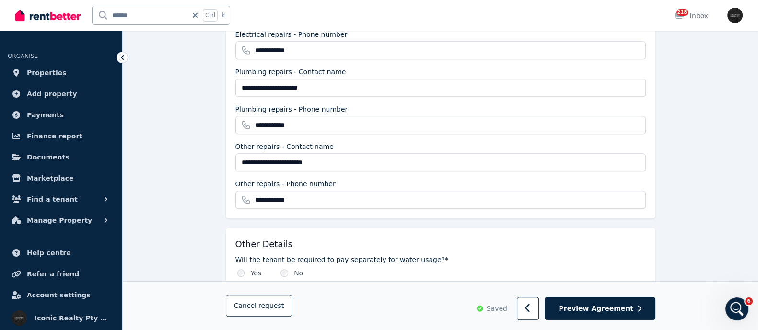
scroll to position [1148, 0]
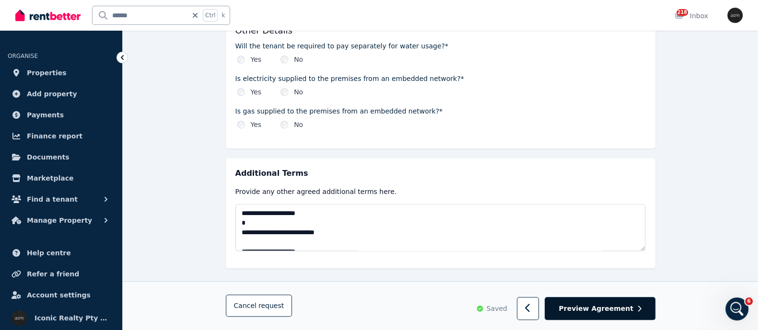
click at [610, 308] on span "Preview Agreement" at bounding box center [595, 309] width 74 height 10
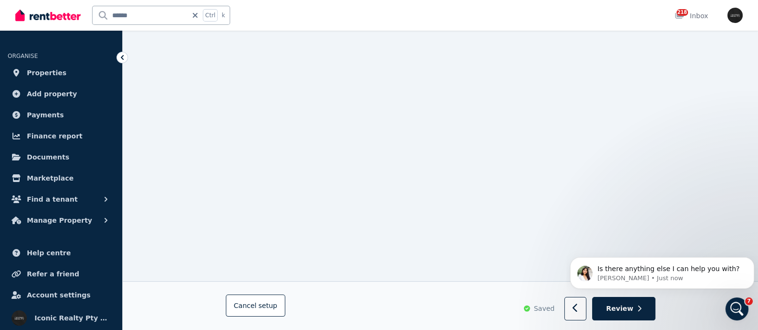
scroll to position [645, 0]
click at [691, 275] on p "Rochelle • Just now" at bounding box center [669, 278] width 145 height 9
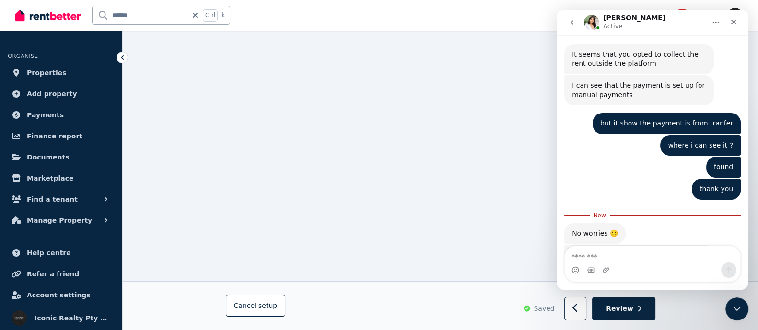
scroll to position [660, 0]
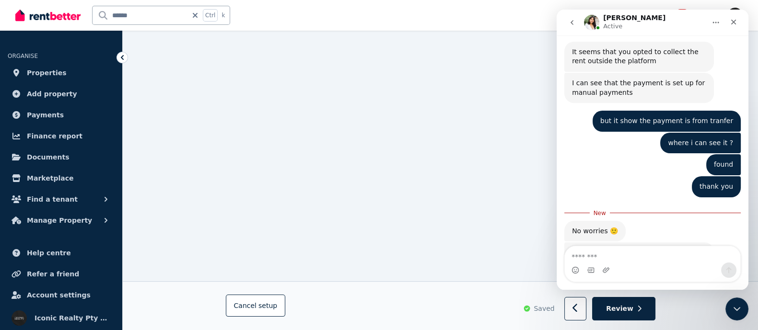
drag, startPoint x: 598, startPoint y: 255, endPoint x: 592, endPoint y: 249, distance: 7.8
click at [598, 255] on textarea "Message…" at bounding box center [652, 254] width 175 height 16
type textarea "**********"
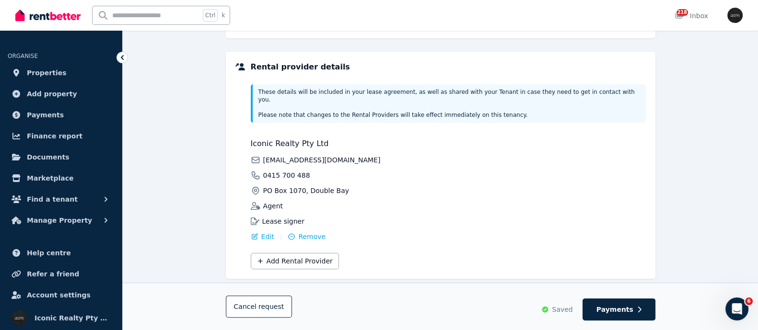
scroll to position [307, 0]
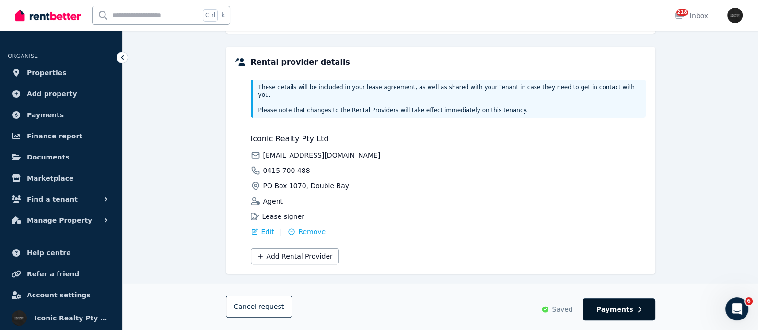
click at [614, 314] on span "Payments" at bounding box center [614, 310] width 37 height 10
select select "**********"
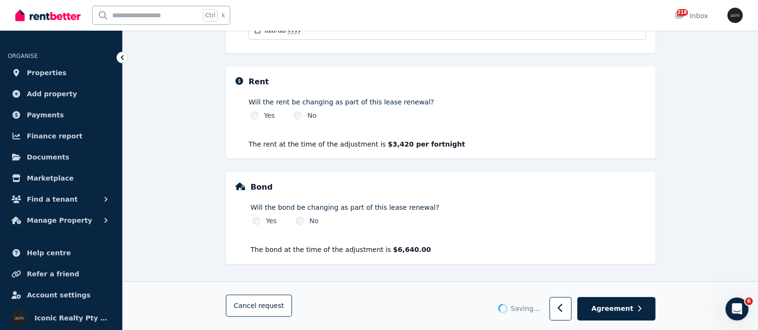
scroll to position [304, 0]
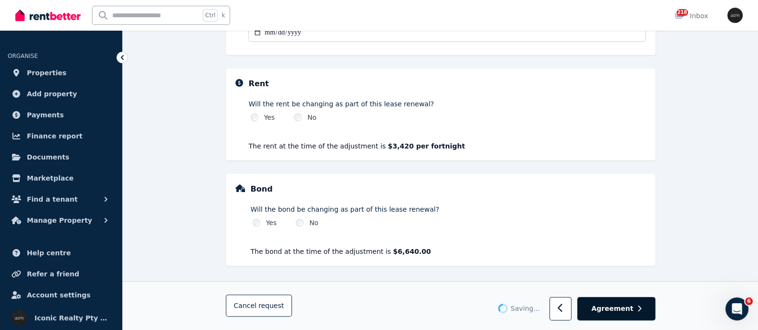
click at [618, 312] on span "Agreement" at bounding box center [612, 309] width 42 height 10
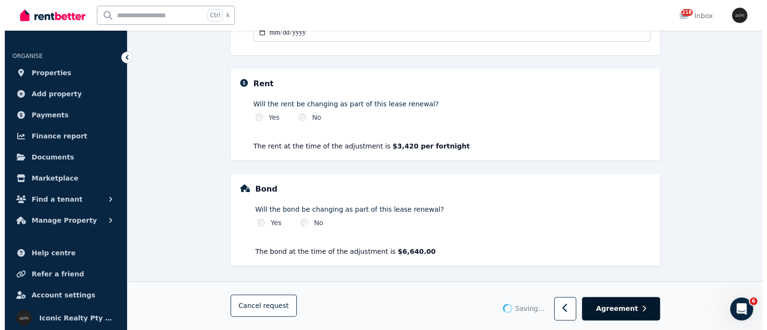
scroll to position [0, 0]
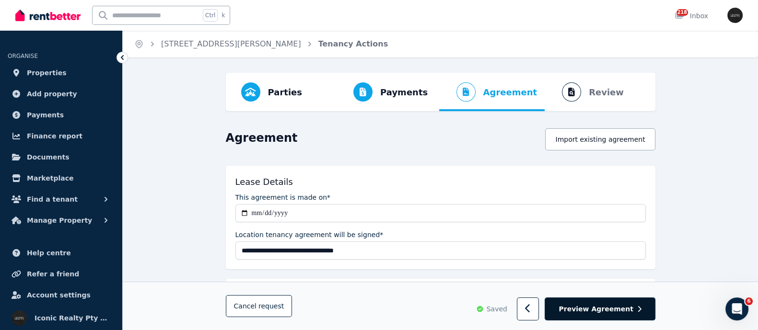
click at [620, 312] on span "Preview Agreement" at bounding box center [595, 309] width 74 height 10
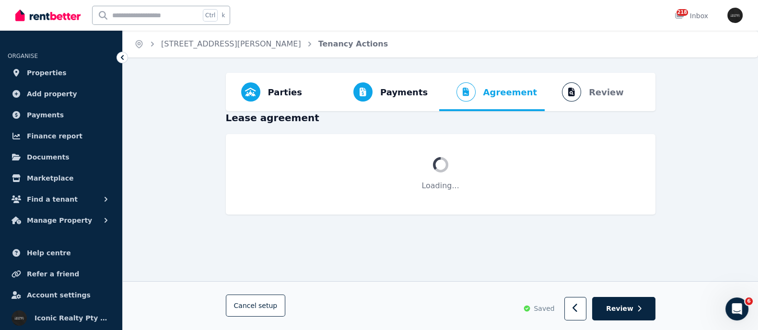
click at [601, 304] on button "Review" at bounding box center [623, 309] width 63 height 23
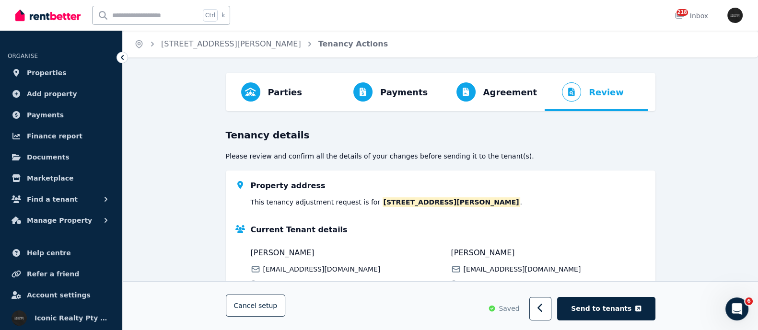
click at [601, 304] on span "Send to tenants" at bounding box center [601, 309] width 60 height 10
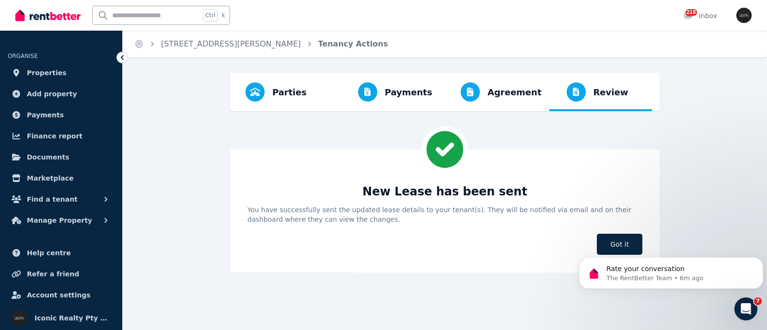
click at [132, 15] on input "text" at bounding box center [146, 15] width 107 height 18
type input "********"
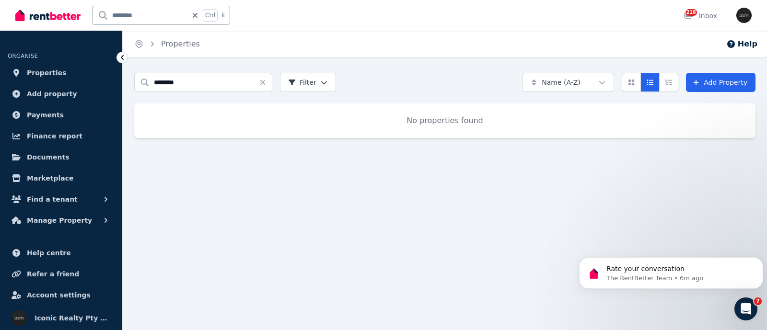
click at [148, 16] on input "********" at bounding box center [140, 15] width 95 height 18
drag, startPoint x: 125, startPoint y: 13, endPoint x: 116, endPoint y: 20, distance: 10.9
click at [123, 13] on input "***" at bounding box center [140, 15] width 95 height 18
drag, startPoint x: 128, startPoint y: 15, endPoint x: 78, endPoint y: 36, distance: 54.4
click at [128, 15] on input "***" at bounding box center [140, 15] width 95 height 18
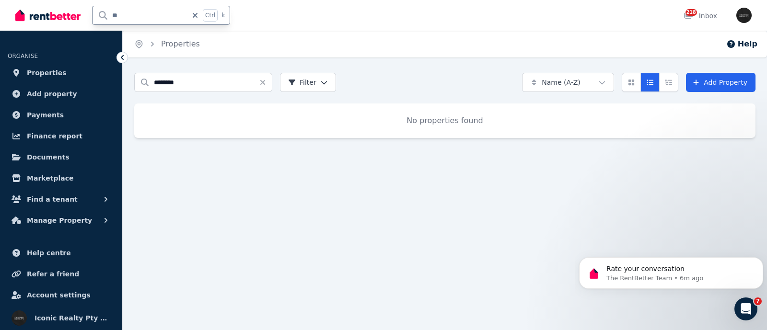
type input "*"
type input "*******"
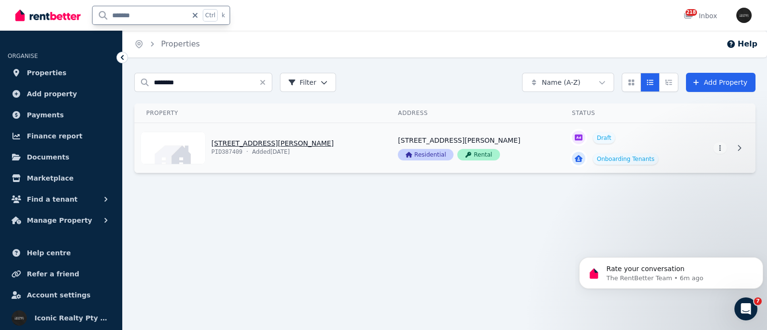
click at [223, 142] on link "View property details" at bounding box center [261, 148] width 252 height 50
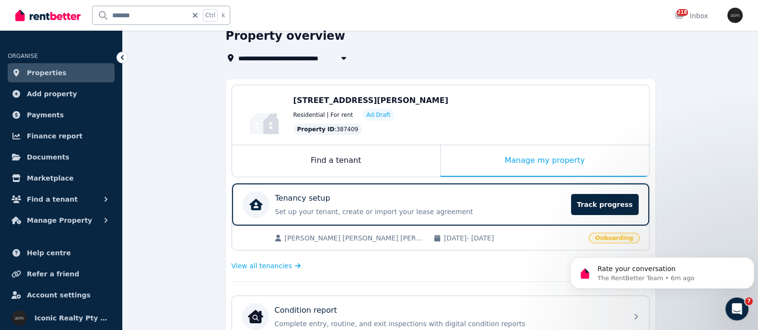
scroll to position [119, 0]
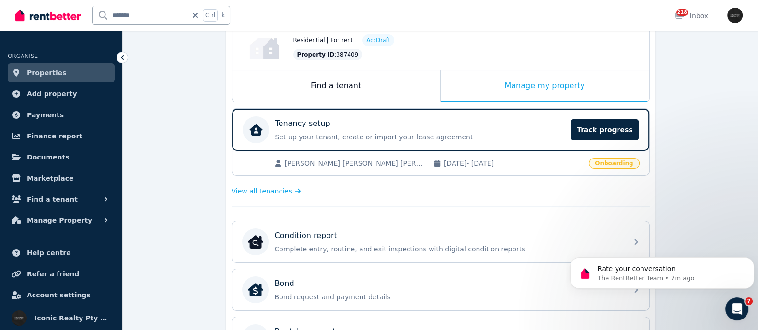
click at [37, 0] on html "**********" at bounding box center [379, 46] width 758 height 330
drag, startPoint x: 137, startPoint y: 16, endPoint x: 1, endPoint y: 38, distance: 136.9
click at [1, 38] on div "**********" at bounding box center [379, 46] width 758 height 330
type input "***"
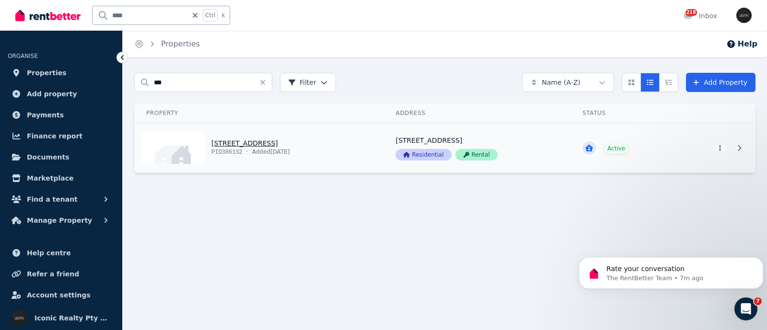
click at [256, 141] on link "View property details" at bounding box center [259, 148] width 249 height 50
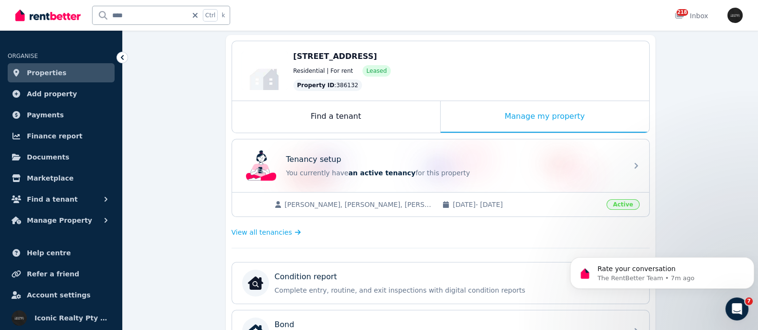
scroll to position [119, 0]
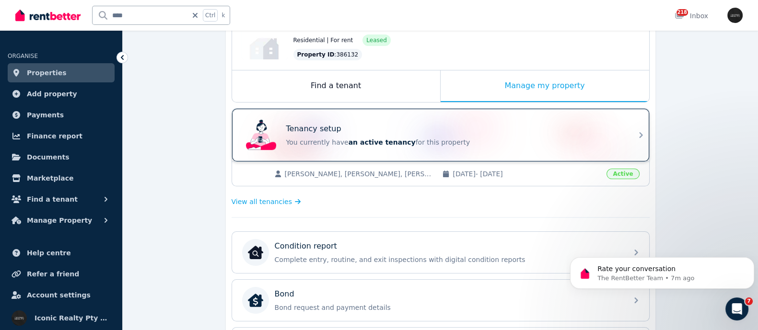
click at [330, 127] on p "Tenancy setup" at bounding box center [313, 129] width 55 height 12
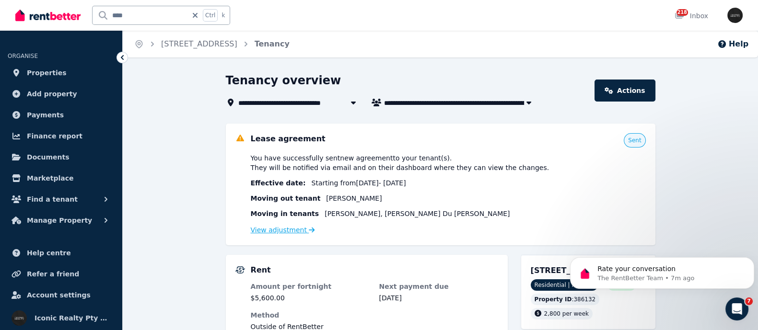
click at [278, 230] on link "View adjustment" at bounding box center [283, 230] width 64 height 8
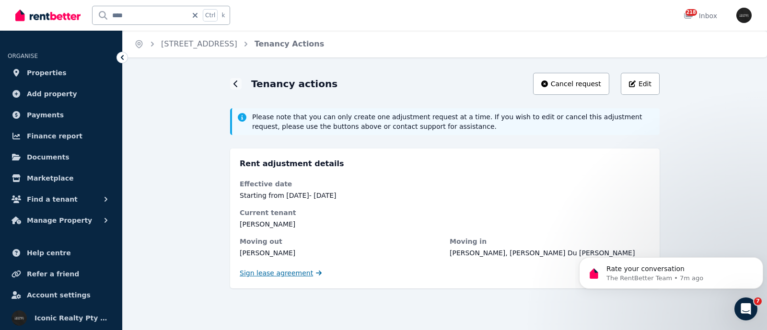
click at [273, 274] on span "Sign lease agreement" at bounding box center [276, 273] width 73 height 10
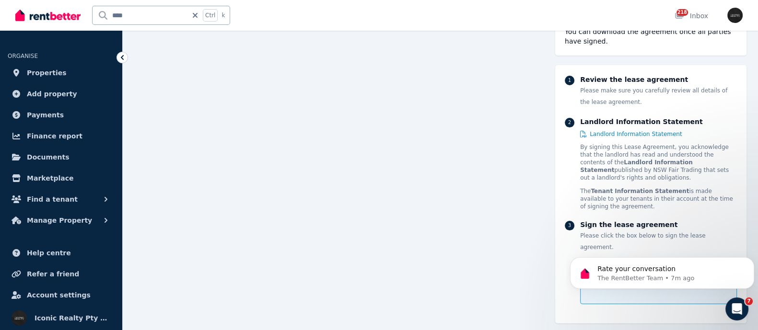
scroll to position [9176, 0]
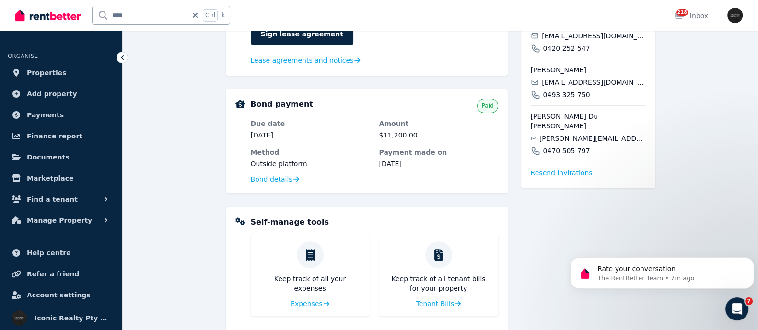
scroll to position [300, 0]
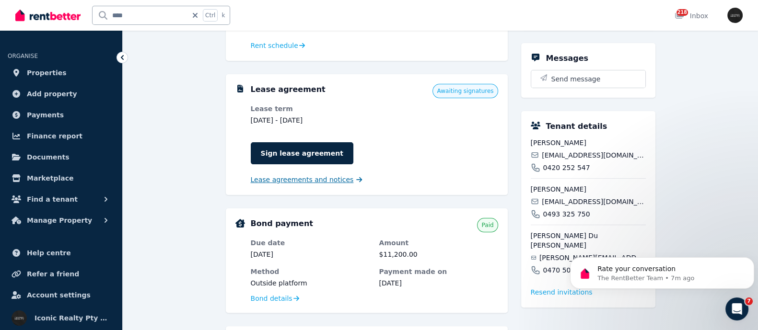
click at [294, 181] on span "Lease agreements and notices" at bounding box center [302, 180] width 103 height 10
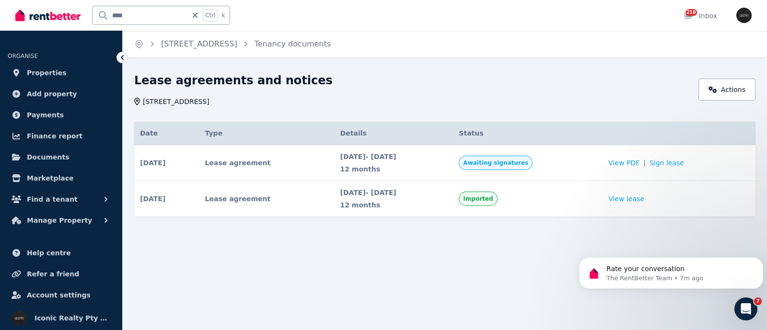
click at [504, 162] on span "Awaiting signatures" at bounding box center [495, 163] width 65 height 8
click at [159, 155] on td "[DATE] # 1 Lease agreement Awaiting signatures Date [DATE] Details [DATE] - [DA…" at bounding box center [166, 163] width 65 height 36
click at [187, 160] on td "[DATE] # 1 Lease agreement Awaiting signatures Date [DATE] Details [DATE] - [DA…" at bounding box center [166, 163] width 65 height 36
click at [260, 159] on td "Lease agreement" at bounding box center [266, 163] width 135 height 36
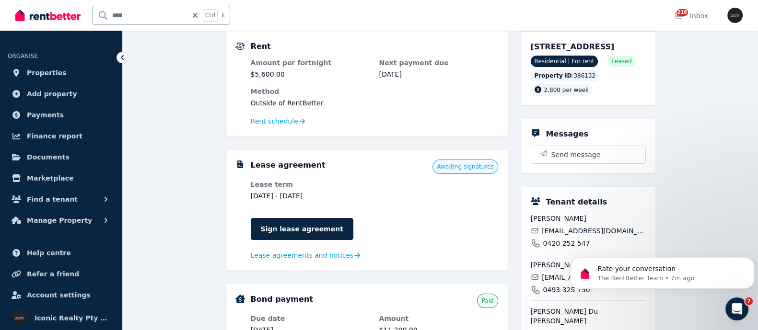
scroll to position [239, 0]
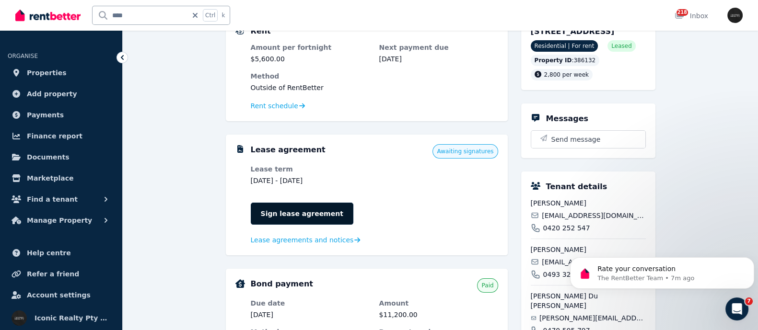
click at [283, 203] on link "Sign lease agreement" at bounding box center [302, 214] width 103 height 22
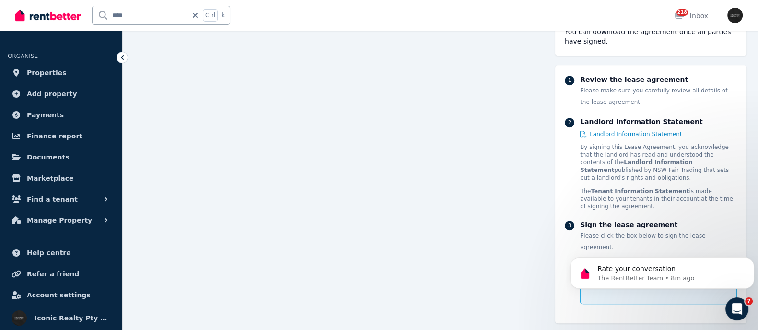
scroll to position [955, 0]
drag, startPoint x: 595, startPoint y: 244, endPoint x: 590, endPoint y: 238, distance: 7.5
click at [595, 245] on body "Rate your conversation The RentBetter Team • 8m ago" at bounding box center [662, 270] width 184 height 59
click at [607, 257] on body "Rate your conversation The RentBetter Team • 8m ago" at bounding box center [662, 270] width 184 height 59
click at [607, 250] on body "Rate your conversation The RentBetter Team • 8m ago" at bounding box center [662, 270] width 184 height 59
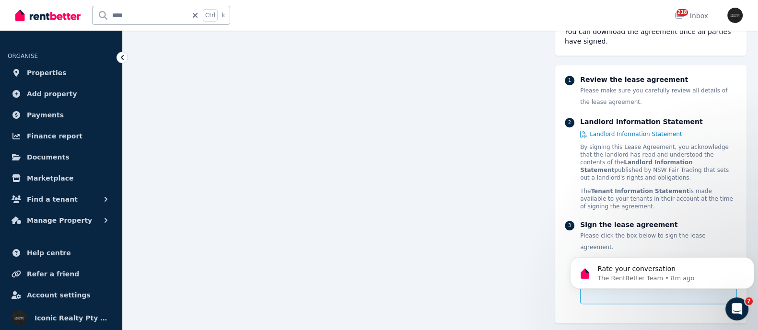
click at [612, 249] on body "Rate your conversation The RentBetter Team • 8m ago" at bounding box center [662, 270] width 184 height 59
click at [612, 248] on body "Rate your conversation The RentBetter Team • 8m ago" at bounding box center [662, 270] width 184 height 59
click at [738, 309] on icon "Open Intercom Messenger" at bounding box center [736, 308] width 16 height 16
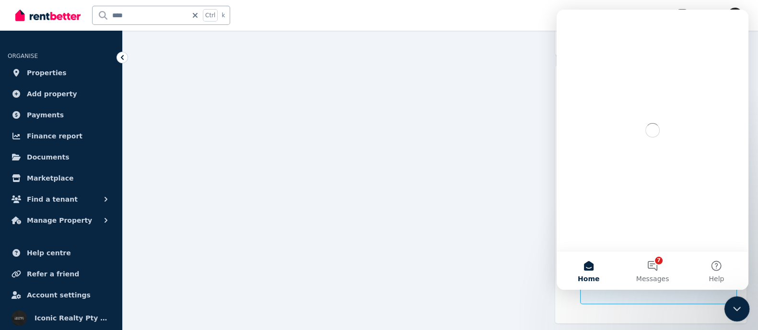
scroll to position [0, 0]
click at [738, 309] on icon "Close Intercom Messenger" at bounding box center [736, 308] width 12 height 12
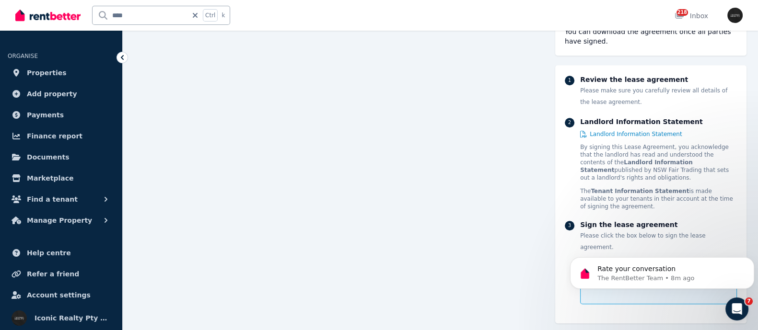
click at [650, 247] on body "Rate your conversation The RentBetter Team • 8m ago" at bounding box center [662, 270] width 184 height 59
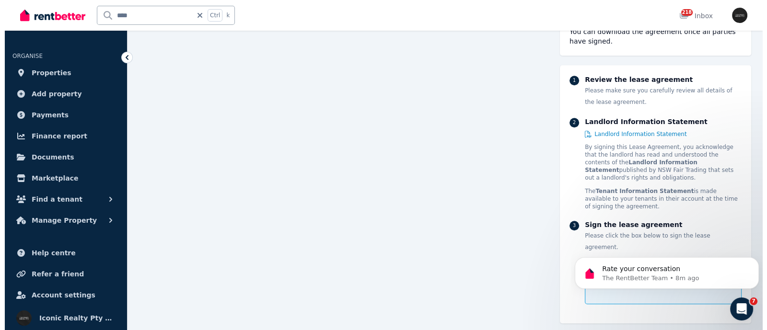
scroll to position [955, 0]
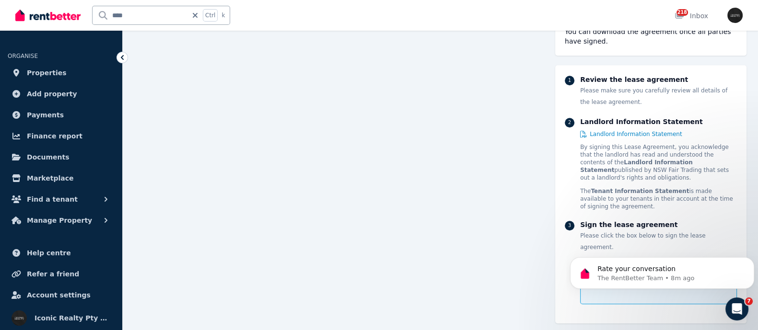
click at [670, 188] on strong "Tenant Information Statement" at bounding box center [640, 191] width 98 height 7
click at [632, 244] on body "Rate your conversation The RentBetter Team • 8m ago" at bounding box center [662, 270] width 184 height 59
click at [635, 252] on body "Rate your conversation The RentBetter Team • 8m ago" at bounding box center [662, 270] width 184 height 59
click at [752, 261] on icon "Dismiss notification" at bounding box center [750, 259] width 3 height 3
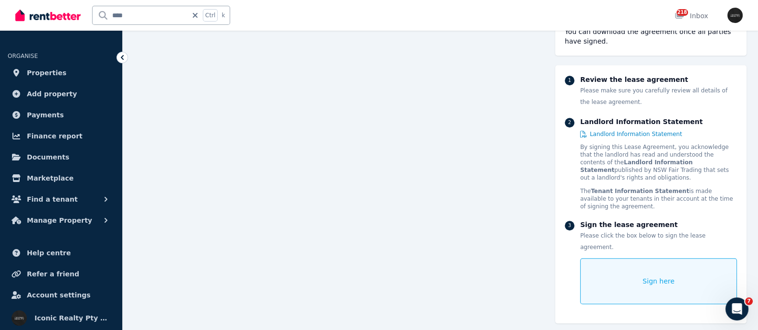
click at [657, 277] on span "Sign here" at bounding box center [658, 282] width 32 height 10
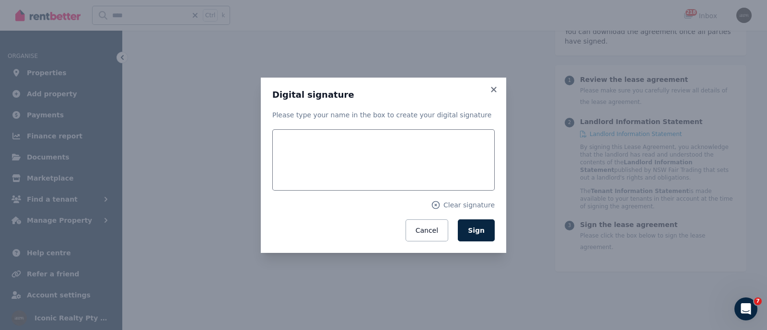
scroll to position [956, 0]
click at [322, 190] on form "Clear signature Cancel Sign" at bounding box center [383, 185] width 222 height 112
click at [334, 152] on input "text" at bounding box center [383, 159] width 222 height 61
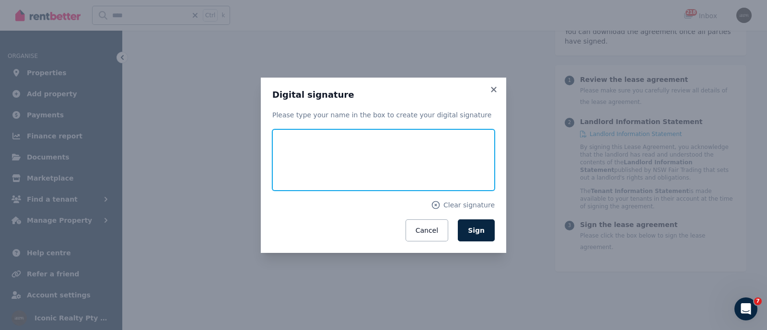
click at [332, 151] on input "text" at bounding box center [383, 159] width 222 height 61
type input "**********"
click at [458, 220] on button "Sign" at bounding box center [476, 231] width 37 height 22
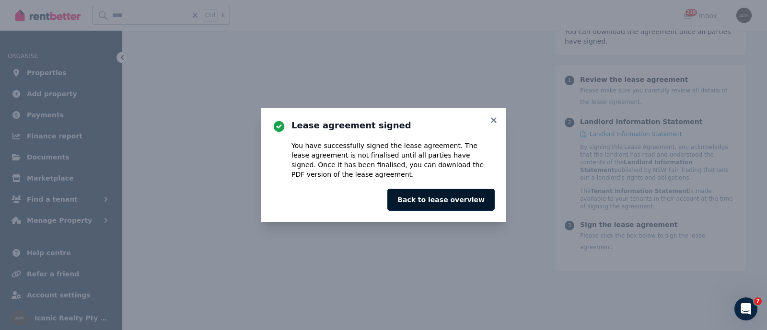
click at [463, 207] on button "Back to lease overview" at bounding box center [440, 200] width 107 height 22
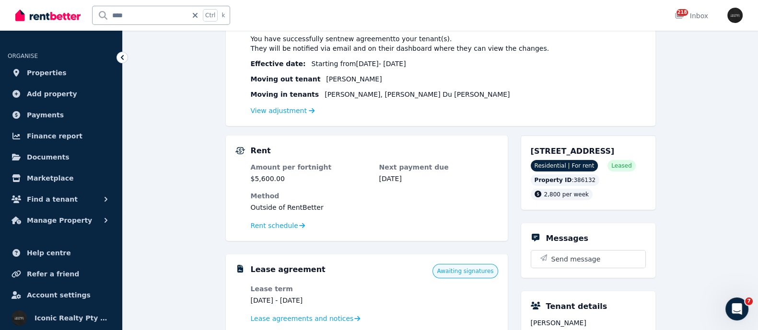
scroll to position [180, 0]
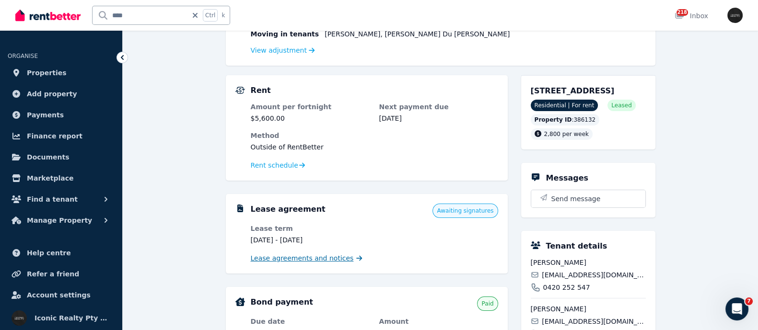
click at [300, 258] on span "Lease agreements and notices" at bounding box center [302, 259] width 103 height 10
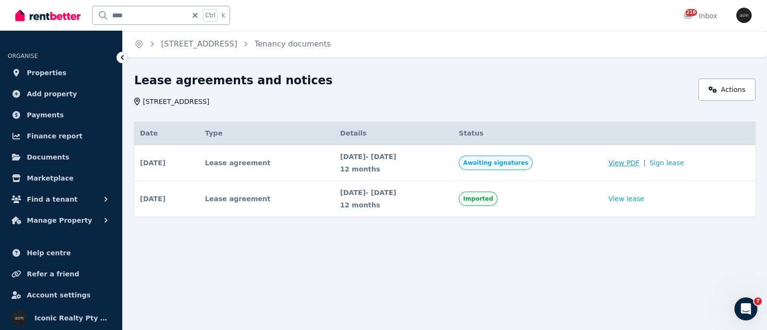
click at [632, 162] on span "View PDF" at bounding box center [623, 163] width 31 height 10
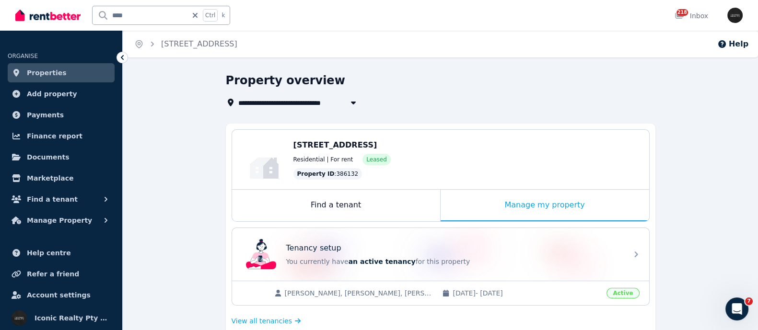
scroll to position [119, 0]
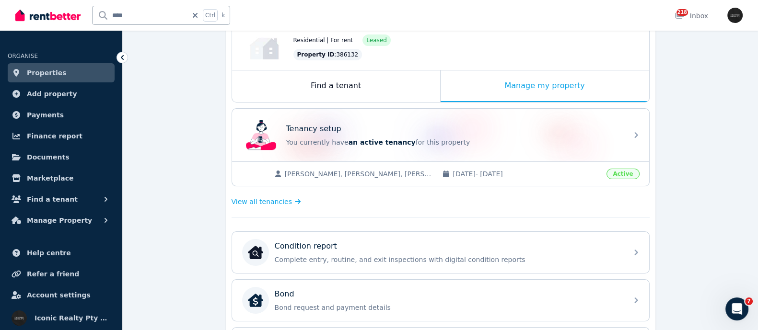
click at [41, 75] on span "Properties" at bounding box center [47, 73] width 40 height 12
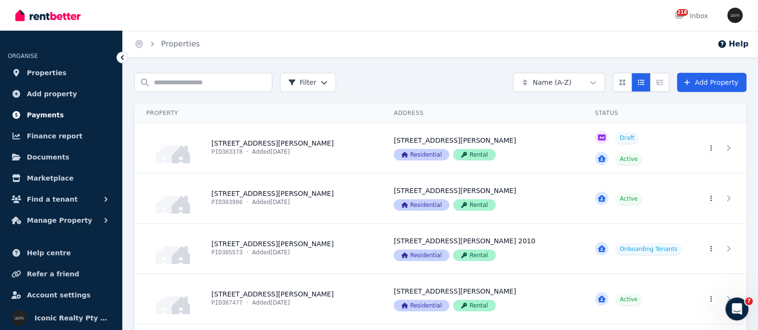
click at [35, 116] on span "Payments" at bounding box center [45, 115] width 37 height 12
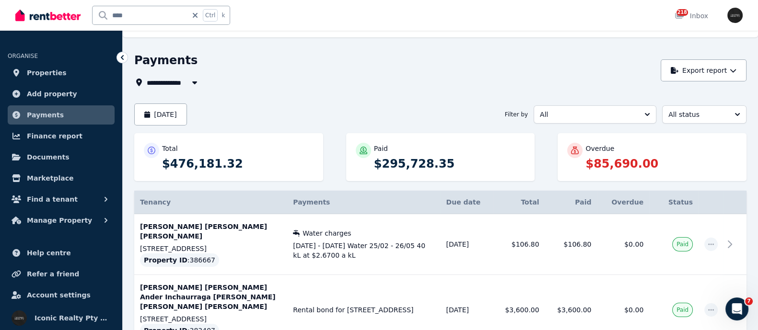
scroll to position [31, 0]
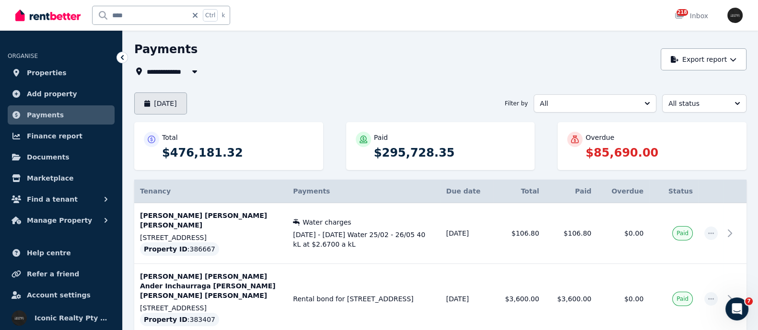
click at [172, 104] on button "[DATE]" at bounding box center [160, 104] width 53 height 22
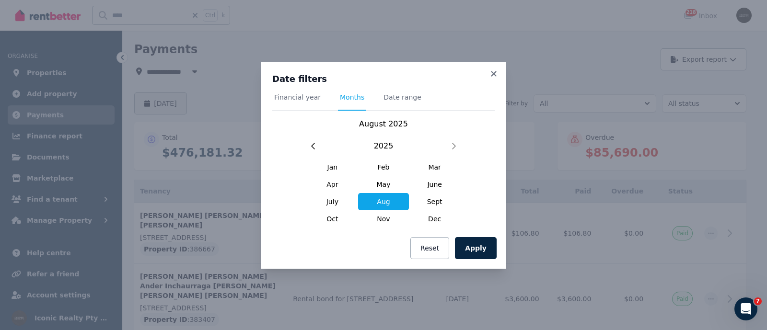
click at [172, 104] on div "Date filters Financial year Months Date range [DATE] [DATE] Feb Mar Apr May Jun…" at bounding box center [383, 165] width 767 height 330
click at [489, 73] on icon at bounding box center [494, 73] width 10 height 9
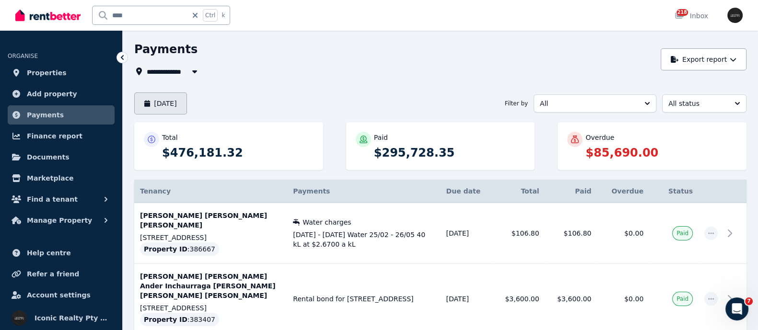
click at [170, 104] on button "[DATE]" at bounding box center [160, 104] width 53 height 22
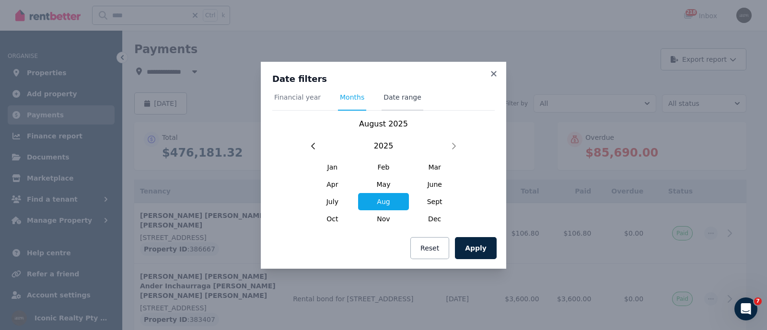
click at [401, 97] on span "Date range" at bounding box center [402, 98] width 38 height 10
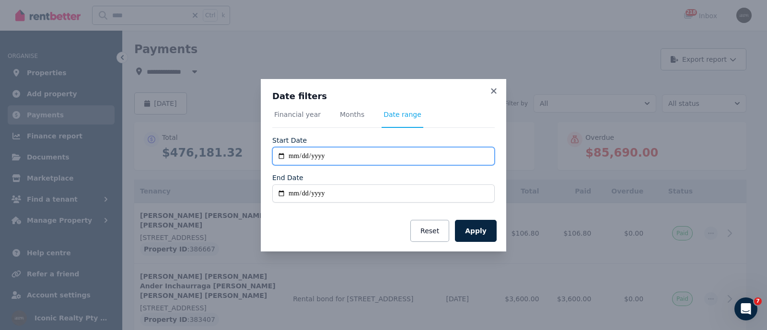
click at [274, 157] on input "**********" at bounding box center [383, 156] width 222 height 18
click at [280, 158] on input "**********" at bounding box center [383, 156] width 222 height 18
type input "**********"
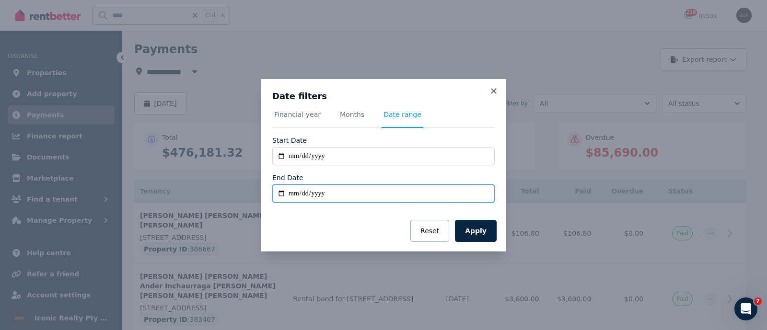
click at [278, 193] on input "End Date" at bounding box center [383, 194] width 222 height 18
type input "**********"
click at [476, 228] on button "Apply" at bounding box center [476, 231] width 42 height 22
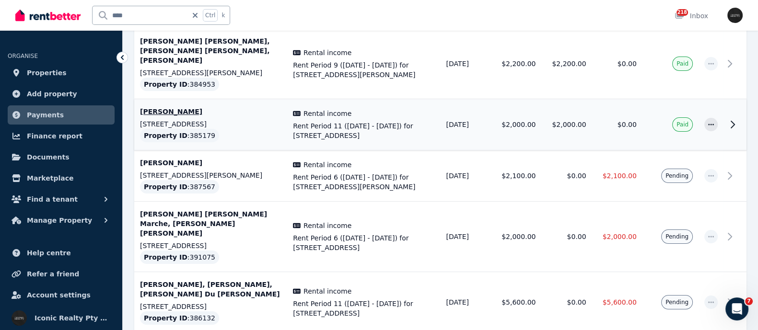
scroll to position [180, 0]
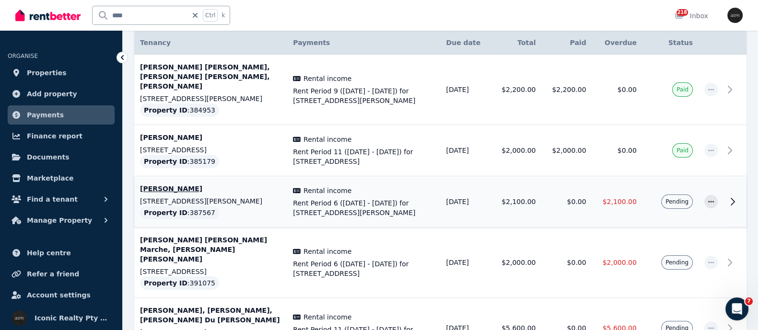
click at [161, 184] on p "[PERSON_NAME]" at bounding box center [210, 189] width 141 height 10
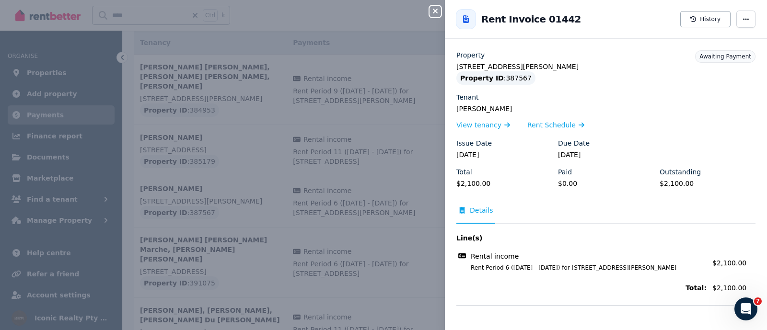
click at [202, 199] on div "Close panel Back to Rent Invoice 01442 History Property [STREET_ADDRESS][PERSON…" at bounding box center [383, 165] width 767 height 330
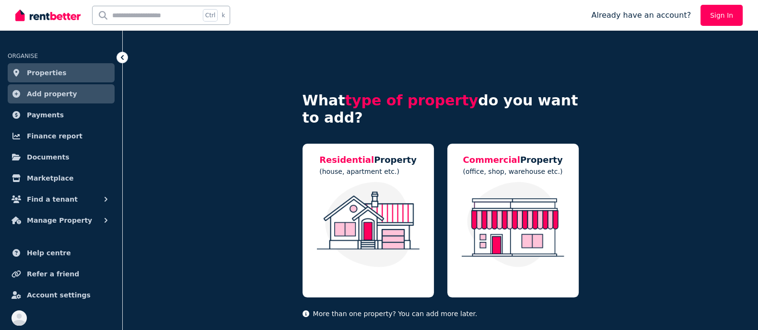
click at [40, 73] on span "Properties" at bounding box center [47, 73] width 40 height 12
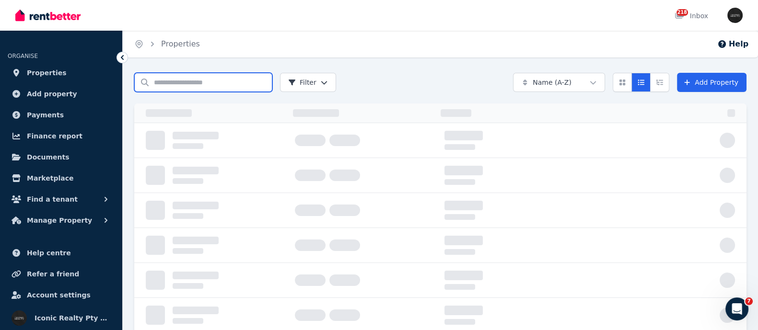
click at [158, 78] on input "Search properties" at bounding box center [203, 82] width 138 height 19
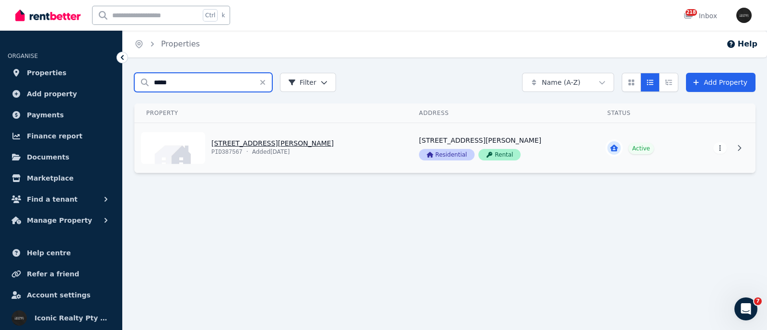
type input "*****"
click at [243, 141] on link "View property details" at bounding box center [271, 148] width 273 height 50
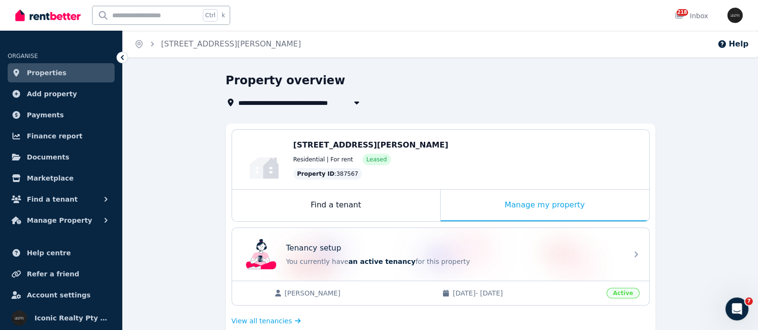
scroll to position [59, 0]
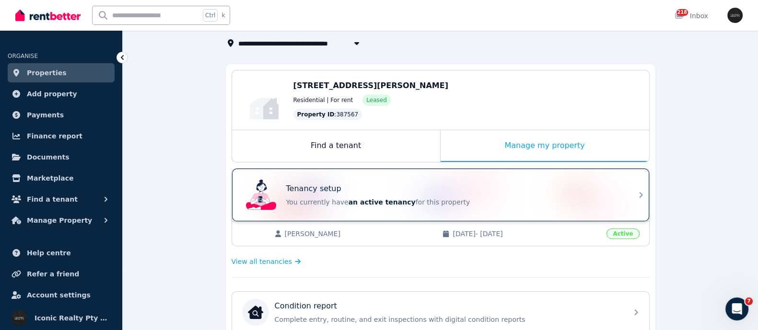
click at [352, 187] on div "Tenancy setup" at bounding box center [454, 189] width 336 height 12
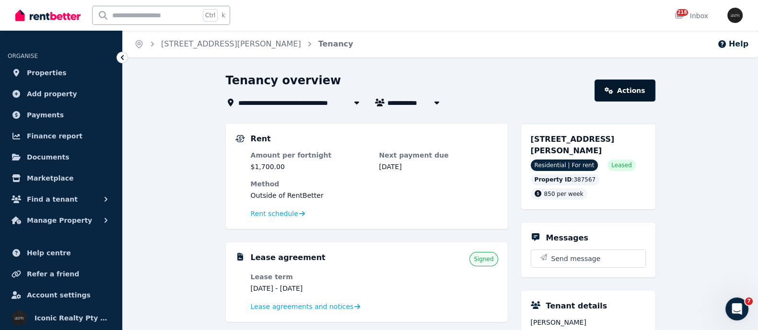
click at [631, 89] on link "Actions" at bounding box center [624, 91] width 60 height 22
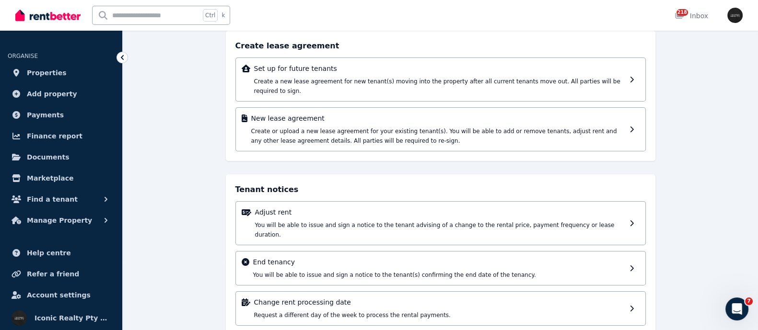
scroll to position [71, 0]
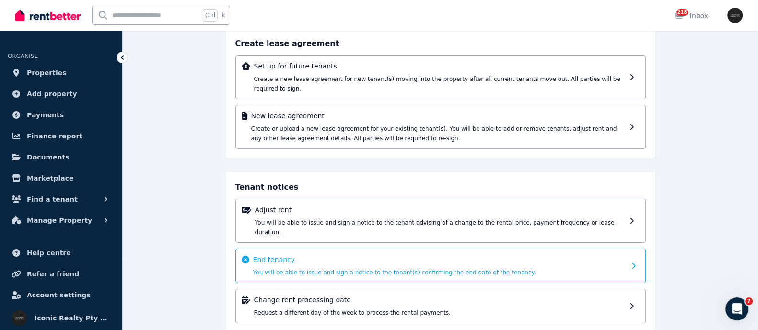
click at [301, 255] on p "End tenancy" at bounding box center [439, 260] width 372 height 10
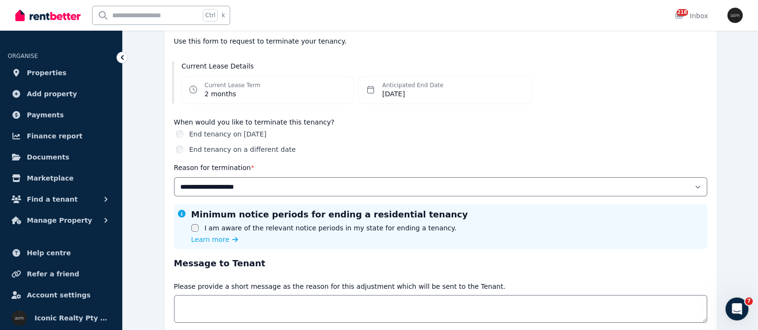
scroll to position [119, 0]
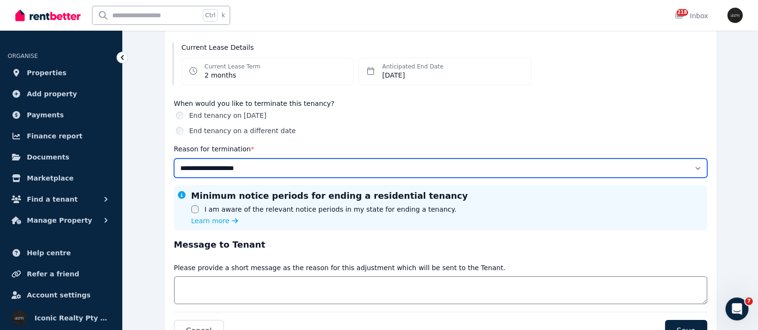
click at [313, 166] on select "**********" at bounding box center [440, 168] width 533 height 19
select select "**********"
click at [174, 159] on select "**********" at bounding box center [440, 168] width 533 height 19
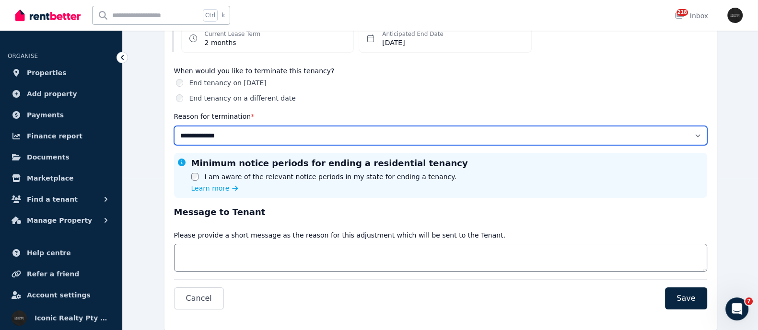
scroll to position [178, 0]
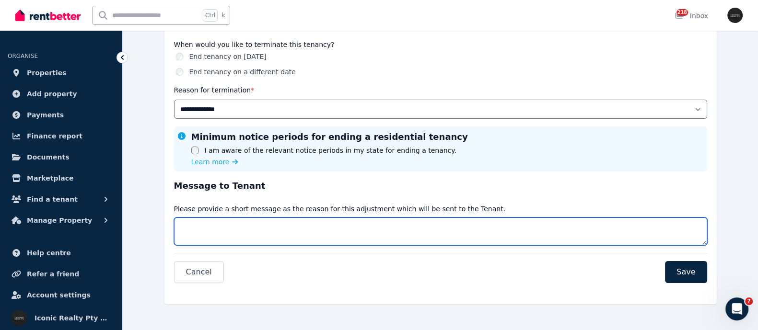
click at [182, 226] on textarea "Message" at bounding box center [440, 232] width 533 height 28
type textarea "**********"
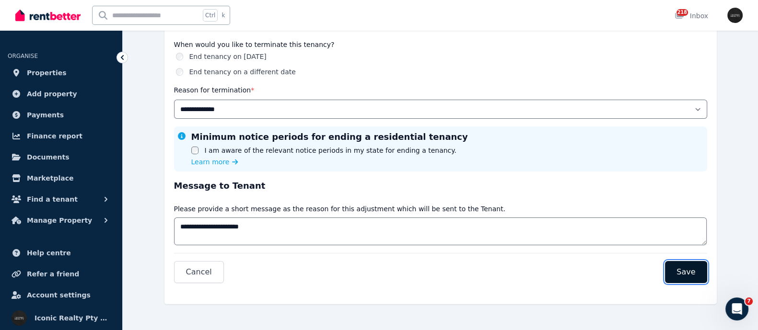
drag, startPoint x: 676, startPoint y: 269, endPoint x: 681, endPoint y: 263, distance: 7.9
click at [679, 266] on button "Save" at bounding box center [686, 272] width 42 height 22
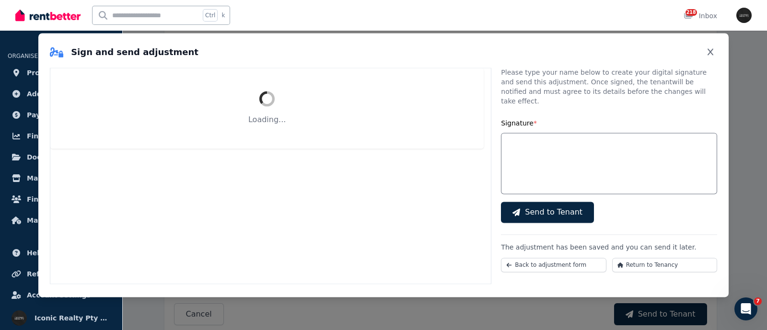
select select "**********"
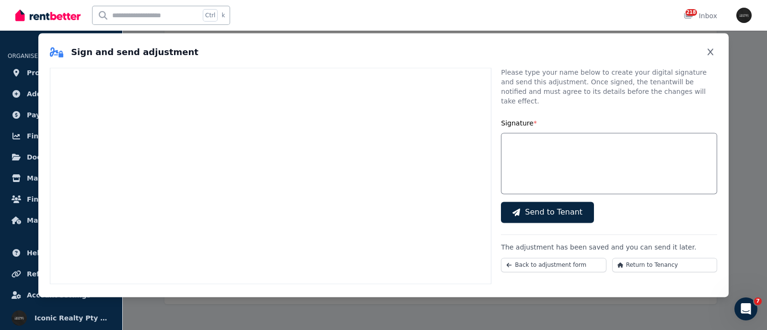
scroll to position [0, 0]
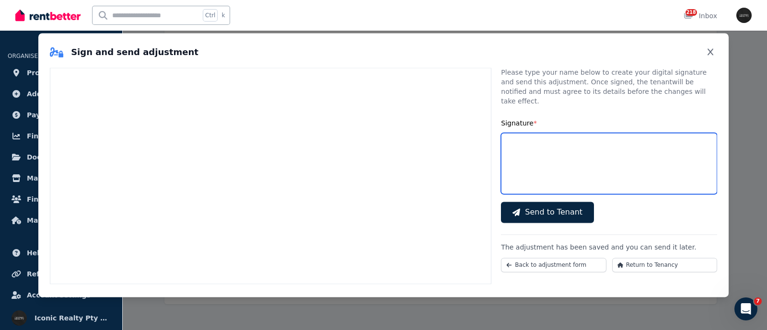
click at [530, 139] on input "Signature *" at bounding box center [609, 163] width 216 height 61
type input "**********"
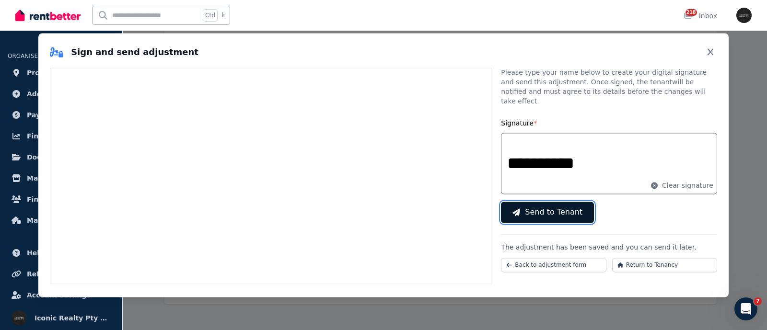
click at [521, 203] on button "Send to Tenant" at bounding box center [547, 212] width 93 height 21
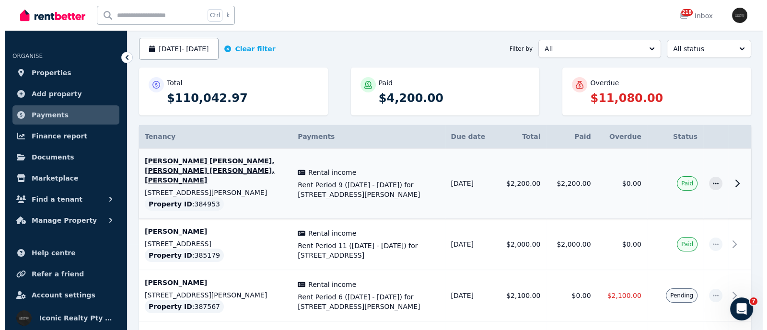
scroll to position [151, 0]
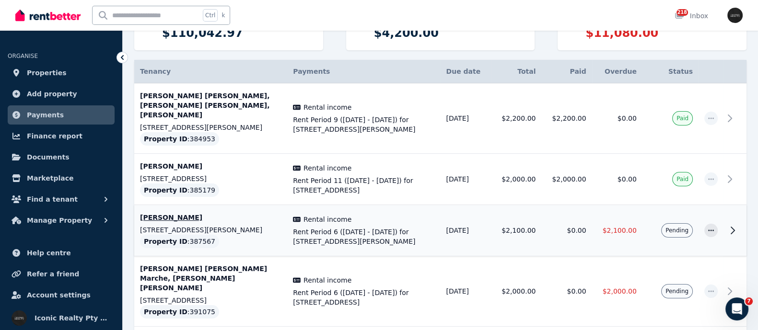
click at [191, 225] on p "1/148 Francis St, Bondi Beach # - 118" at bounding box center [210, 230] width 141 height 10
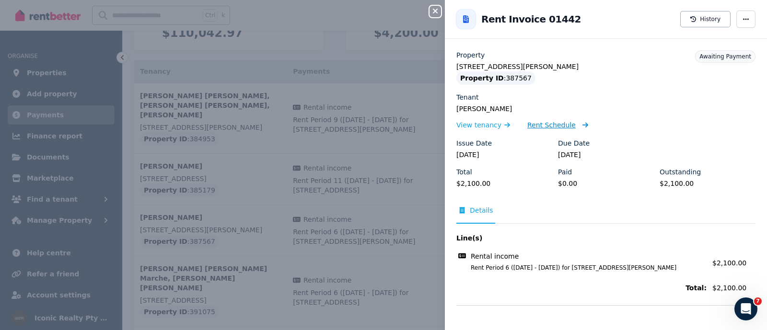
click at [551, 121] on span "Rent Schedule" at bounding box center [551, 125] width 48 height 10
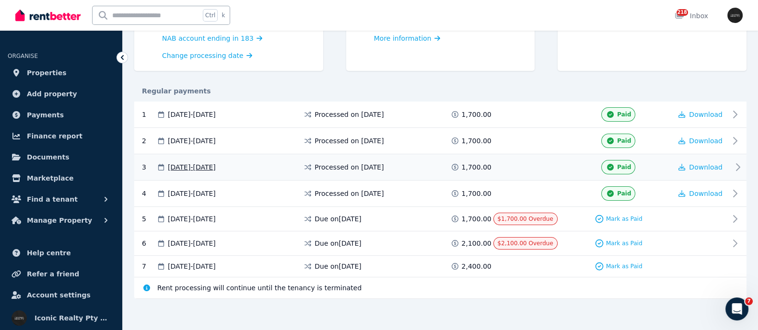
scroll to position [135, 0]
click at [213, 216] on span "11 Aug 2025 - 24 Aug 2025" at bounding box center [192, 218] width 48 height 10
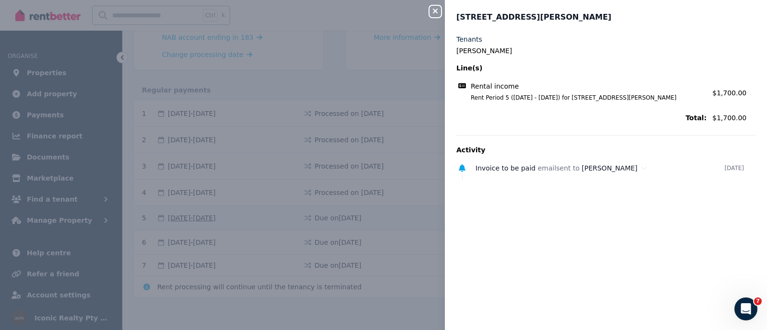
click at [213, 216] on div "Close panel 1/148 Francis St, Bondi Beach # - 118 Tenants Matan Samira Line(s) …" at bounding box center [383, 165] width 767 height 330
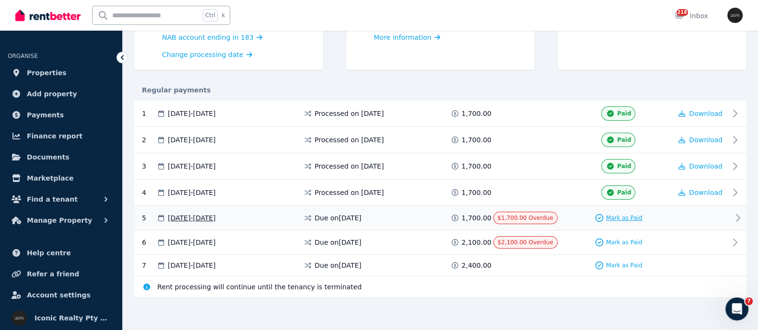
click at [614, 216] on span "Mark as Paid" at bounding box center [624, 218] width 36 height 8
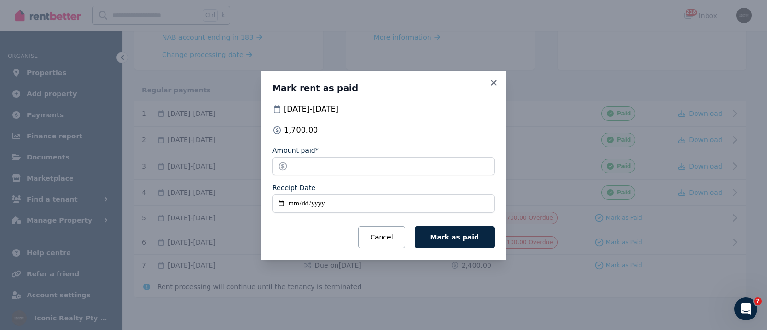
click at [281, 200] on input "Receipt Date" at bounding box center [383, 204] width 222 height 18
type input "**********"
click at [462, 237] on span "Mark as paid" at bounding box center [454, 237] width 48 height 8
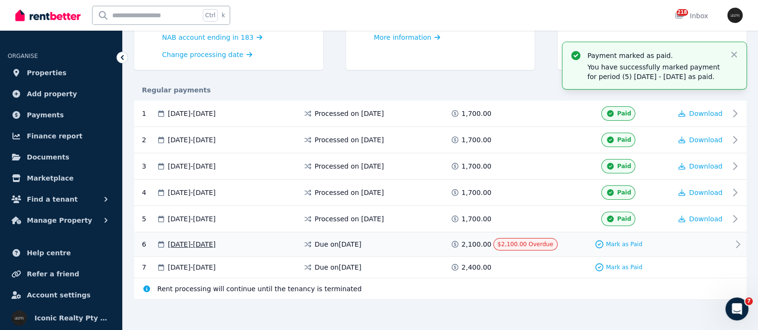
click at [201, 242] on span "25 Aug 2025 - 07 Sep 2025" at bounding box center [192, 245] width 48 height 10
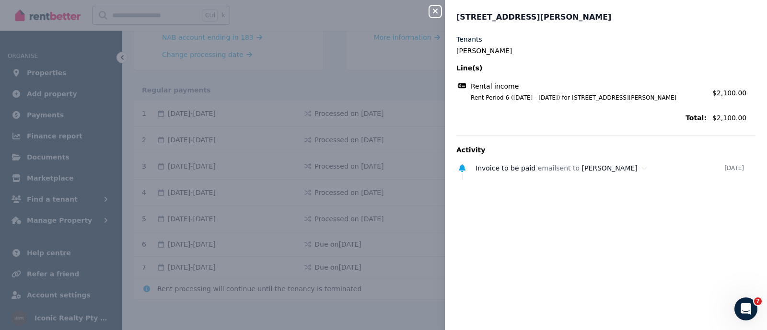
click at [440, 11] on icon "button" at bounding box center [435, 11] width 12 height 8
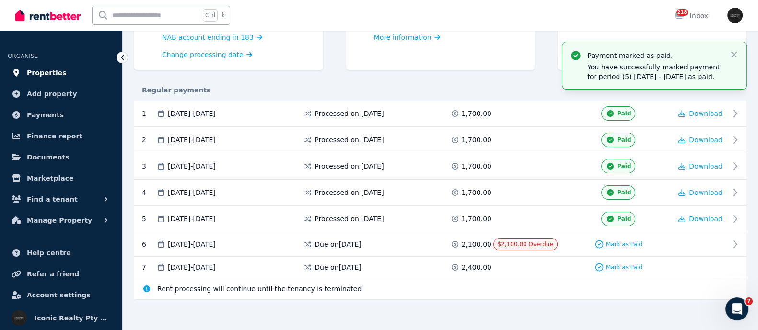
click at [45, 63] on link "Properties" at bounding box center [61, 72] width 107 height 19
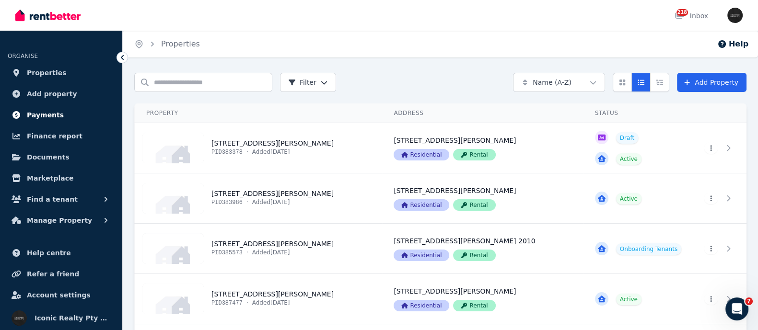
click at [46, 115] on span "Payments" at bounding box center [45, 115] width 37 height 12
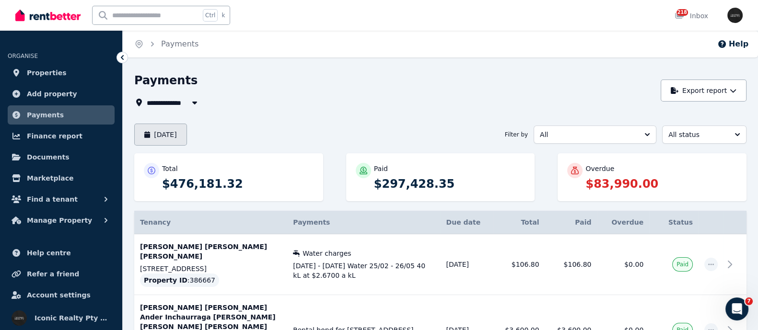
click at [166, 134] on button "[DATE]" at bounding box center [160, 135] width 53 height 22
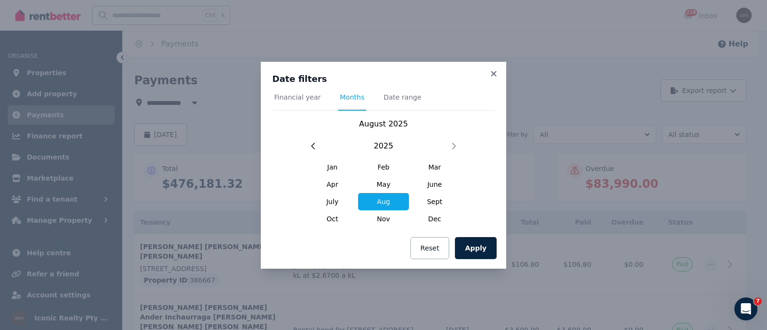
click at [395, 92] on div "Date filters Financial year Months Date range August 2025 2025 Jan Feb Mar Apr …" at bounding box center [383, 150] width 222 height 154
click at [393, 97] on span "Date range" at bounding box center [402, 98] width 38 height 10
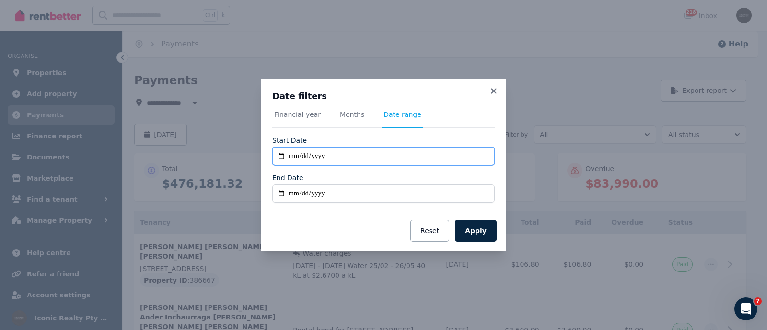
click at [279, 156] on input "**********" at bounding box center [383, 156] width 222 height 18
type input "**********"
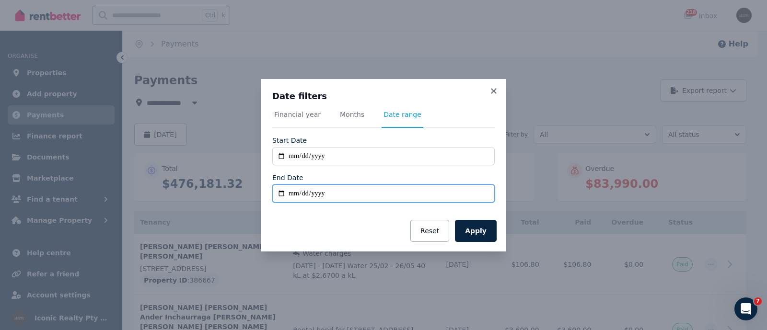
click at [282, 190] on input "End Date" at bounding box center [383, 194] width 222 height 18
type input "**********"
click at [478, 230] on button "Apply" at bounding box center [476, 231] width 42 height 22
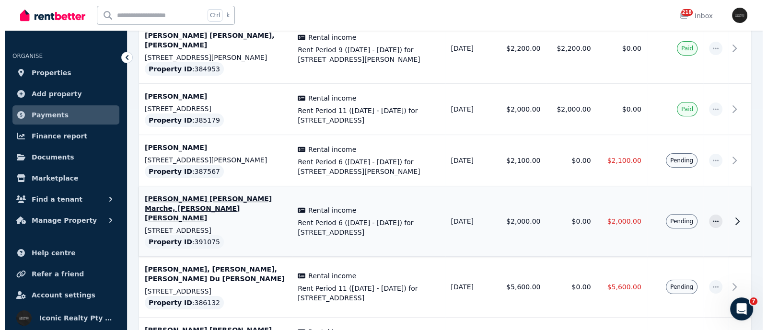
scroll to position [239, 0]
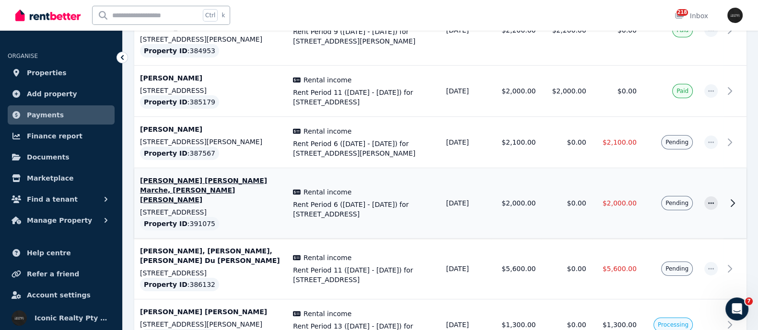
click at [169, 176] on p "[PERSON_NAME] [PERSON_NAME] Marche, [PERSON_NAME] [PERSON_NAME]" at bounding box center [210, 190] width 141 height 29
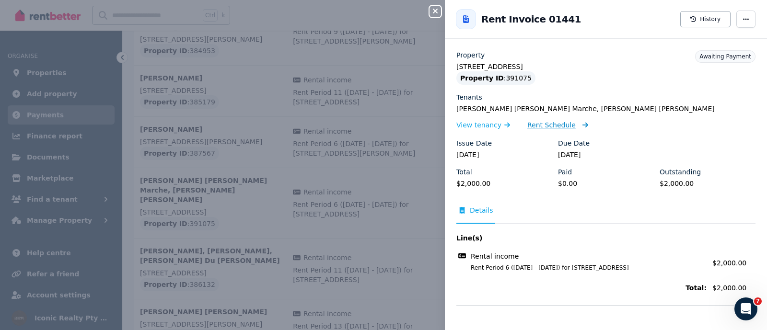
click at [551, 127] on span "Rent Schedule" at bounding box center [551, 125] width 48 height 10
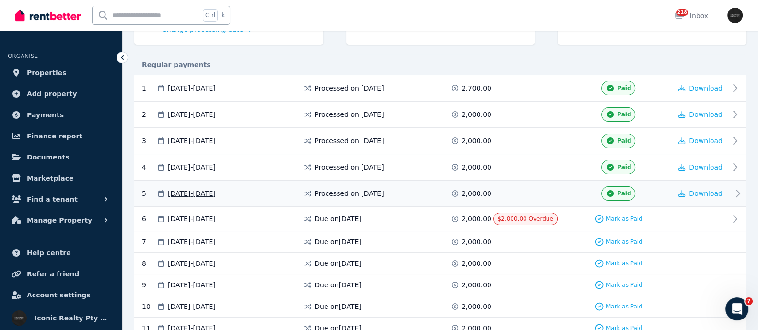
scroll to position [180, 0]
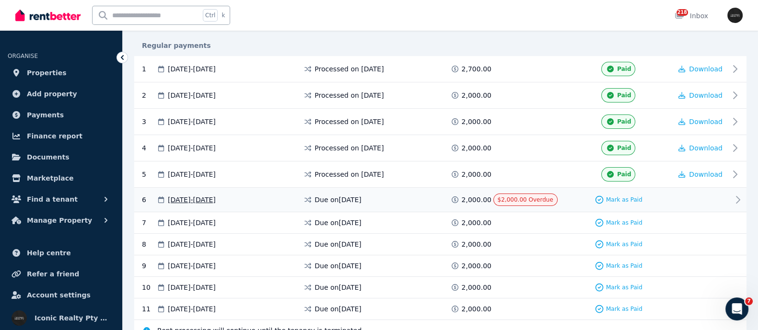
click at [216, 197] on span "01 Sep 2025 - 14 Sep 2025" at bounding box center [192, 200] width 48 height 10
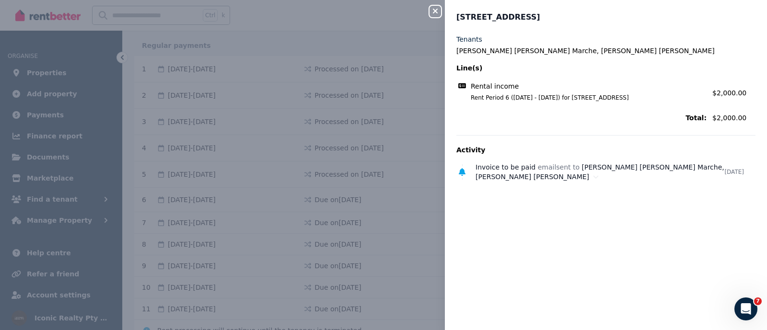
click at [357, 249] on div "Close panel 2/47 Waverley St, Bondi Junction - 80 Tenants Théo Lucas Marvin Mar…" at bounding box center [383, 165] width 767 height 330
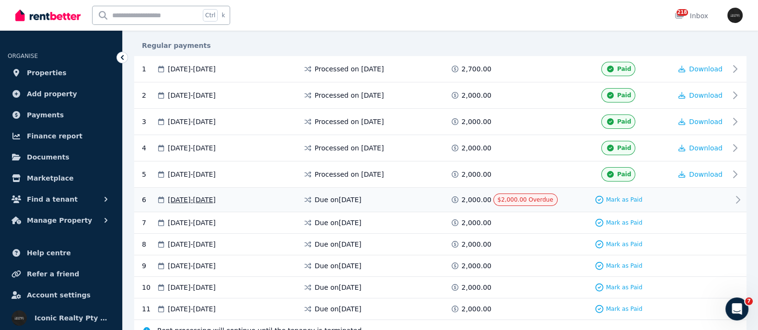
click at [254, 194] on div "01 Sep 2025 - 14 Sep 2025" at bounding box center [229, 200] width 147 height 12
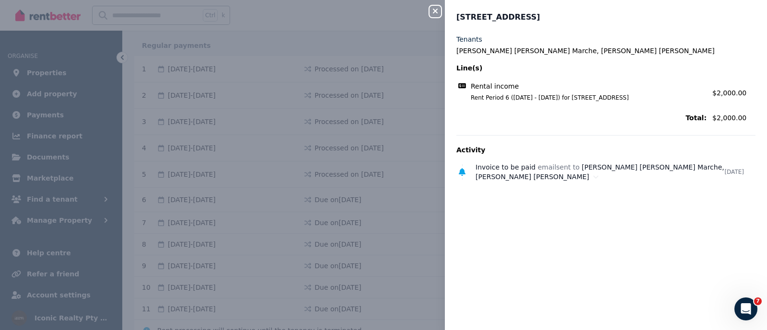
drag, startPoint x: 243, startPoint y: 193, endPoint x: 292, endPoint y: 184, distance: 49.7
click at [303, 181] on div "Close panel 2/47 Waverley St, Bondi Junction - 80 Tenants Théo Lucas Marvin Mar…" at bounding box center [383, 165] width 767 height 330
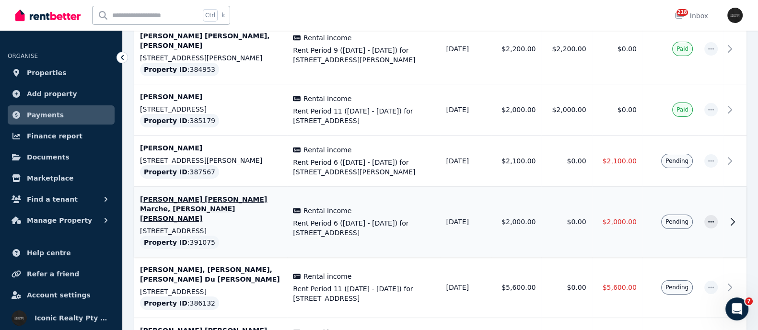
scroll to position [239, 0]
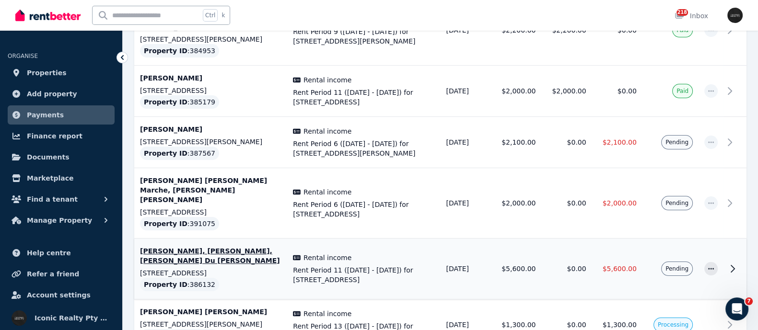
click at [193, 246] on p "[PERSON_NAME], [PERSON_NAME], [PERSON_NAME] Du [PERSON_NAME]" at bounding box center [210, 255] width 141 height 19
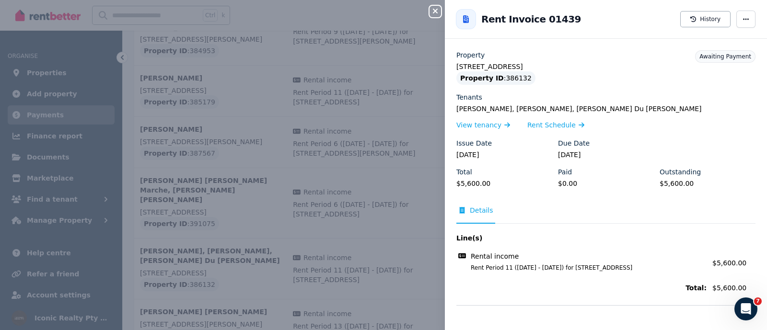
click at [170, 233] on div "Close panel Back to Rent Invoice 01439 History Property 361 Arden St, South Coo…" at bounding box center [383, 165] width 767 height 330
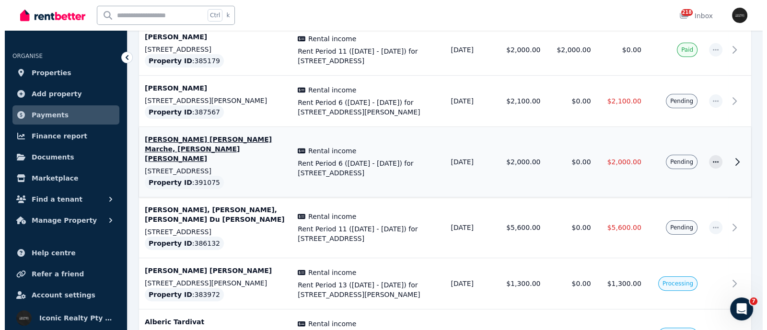
scroll to position [300, 0]
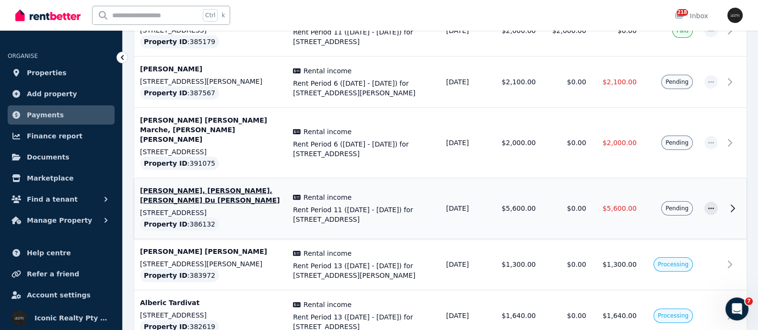
click at [170, 186] on p "[PERSON_NAME], [PERSON_NAME], [PERSON_NAME] Du [PERSON_NAME]" at bounding box center [210, 195] width 141 height 19
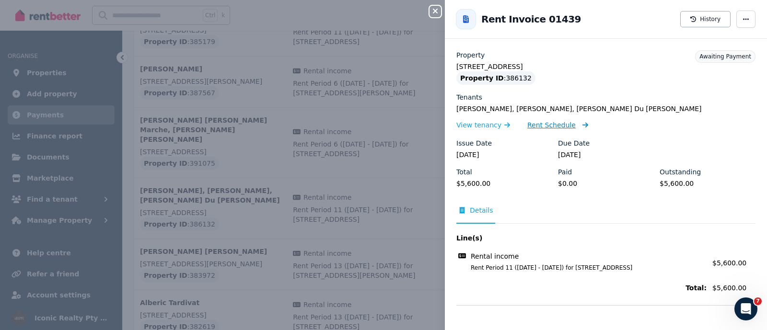
click at [542, 123] on span "Rent Schedule" at bounding box center [551, 125] width 48 height 10
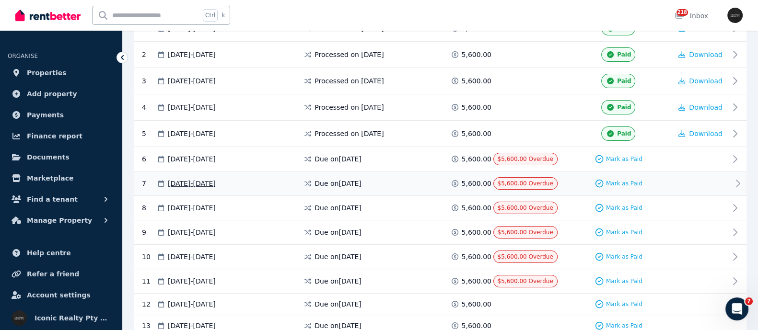
scroll to position [239, 0]
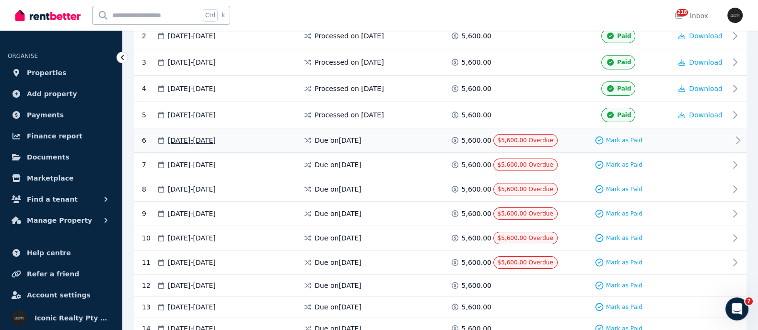
click at [620, 138] on span "Mark as Paid" at bounding box center [624, 141] width 36 height 8
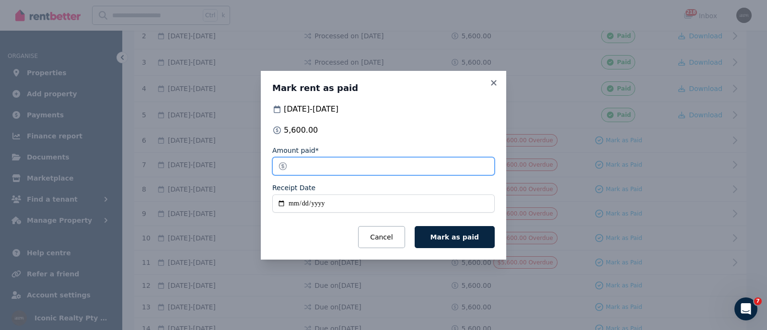
drag, startPoint x: 304, startPoint y: 167, endPoint x: 299, endPoint y: 166, distance: 5.3
click at [300, 166] on input "*******" at bounding box center [383, 166] width 222 height 18
drag, startPoint x: 289, startPoint y: 165, endPoint x: 305, endPoint y: 165, distance: 16.3
click at [305, 165] on input "*******" at bounding box center [383, 166] width 222 height 18
type input "*******"
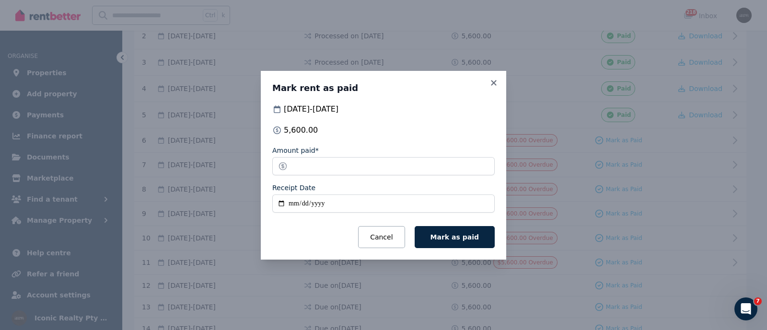
click at [279, 200] on input "Receipt Date" at bounding box center [383, 204] width 222 height 18
drag, startPoint x: 279, startPoint y: 200, endPoint x: 271, endPoint y: 199, distance: 8.6
click at [278, 199] on input "Receipt Date" at bounding box center [383, 204] width 222 height 18
type input "**********"
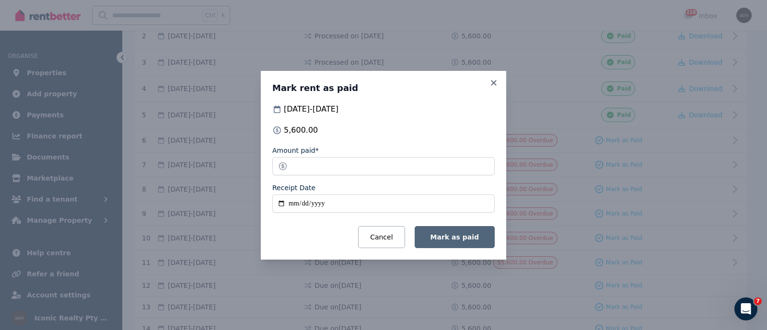
click at [452, 235] on span "Mark as paid" at bounding box center [454, 237] width 48 height 8
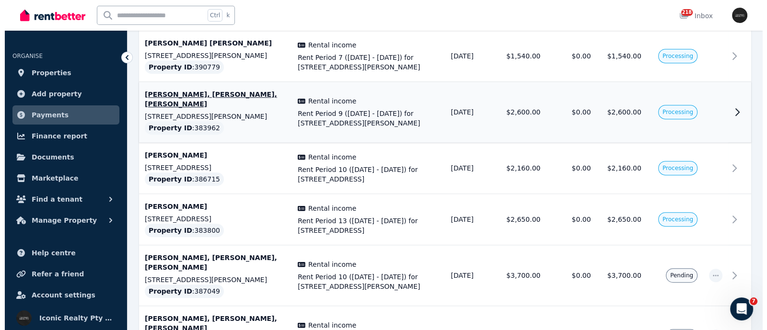
scroll to position [778, 0]
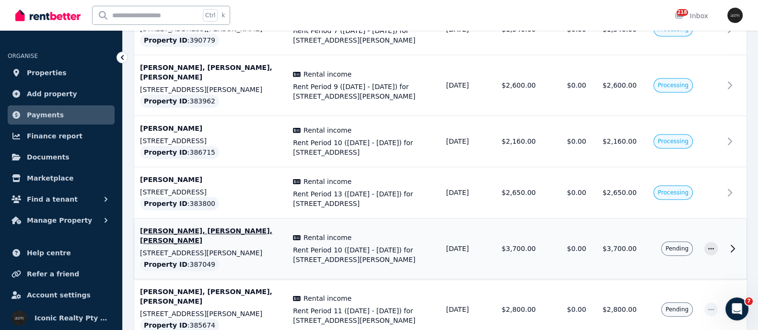
click at [195, 226] on p "[PERSON_NAME], [PERSON_NAME], [PERSON_NAME]" at bounding box center [210, 235] width 141 height 19
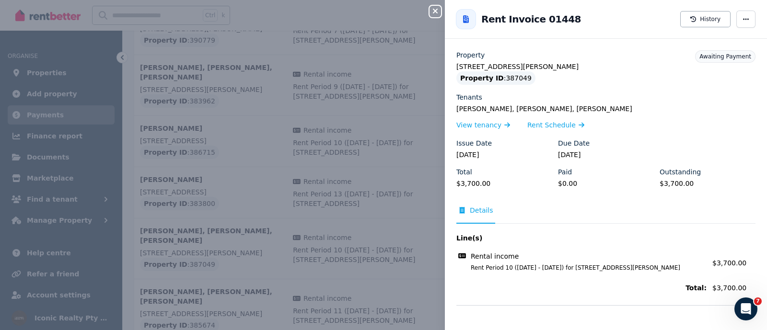
click at [248, 191] on div "Close panel Back to Rent Invoice 01448 History Property 102 Birrell St, Bondi J…" at bounding box center [383, 165] width 767 height 330
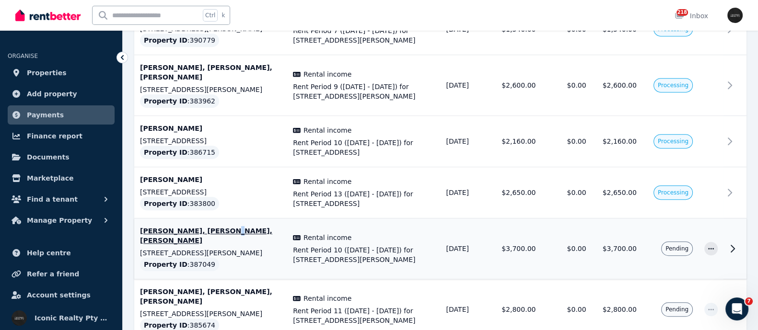
click at [216, 226] on p "[PERSON_NAME], [PERSON_NAME], [PERSON_NAME]" at bounding box center [210, 235] width 141 height 19
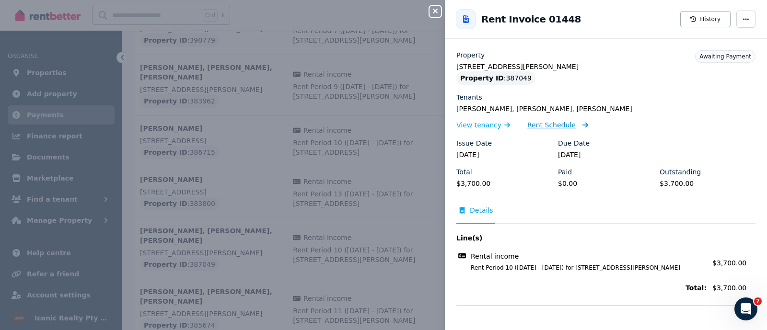
click at [548, 127] on span "Rent Schedule" at bounding box center [551, 125] width 48 height 10
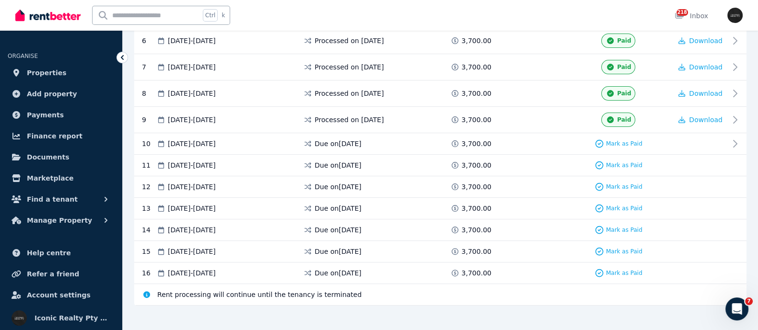
scroll to position [347, 0]
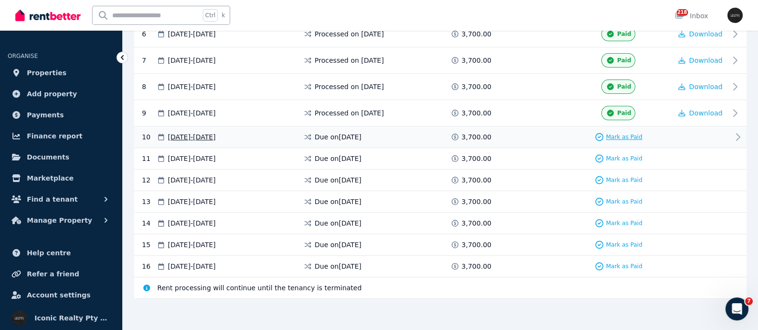
click at [603, 136] on icon at bounding box center [599, 137] width 10 height 10
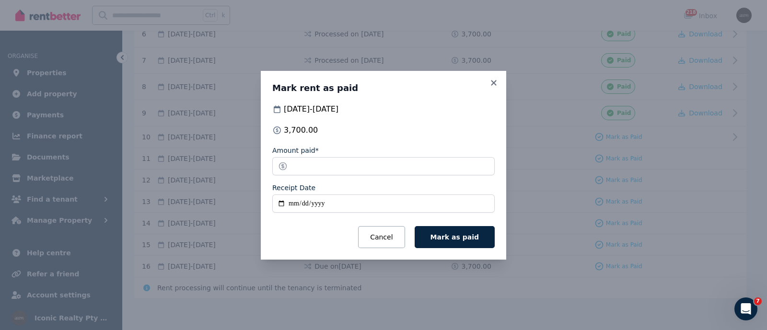
click at [279, 202] on input "Receipt Date" at bounding box center [383, 204] width 222 height 18
type input "**********"
click at [458, 228] on button "Mark as paid" at bounding box center [455, 237] width 80 height 22
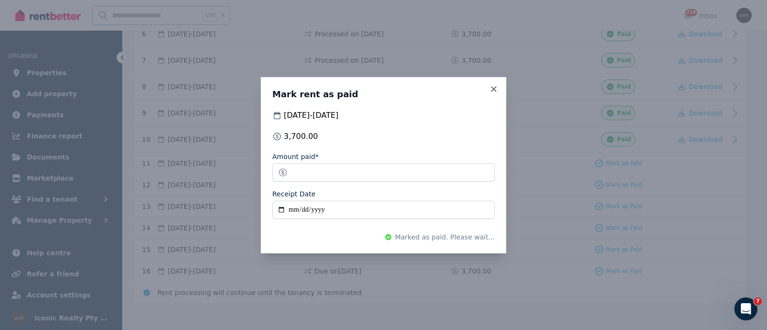
click at [435, 277] on div "**********" at bounding box center [383, 165] width 767 height 330
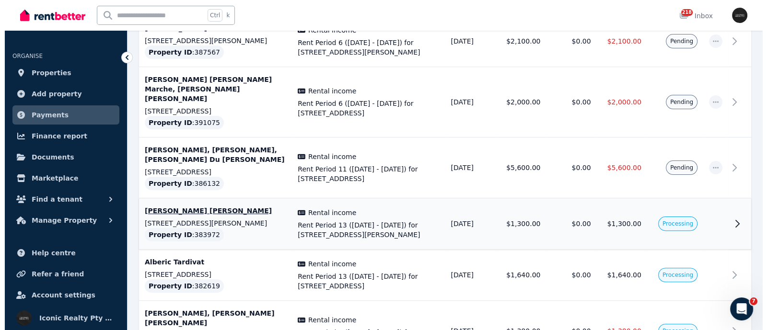
scroll to position [359, 0]
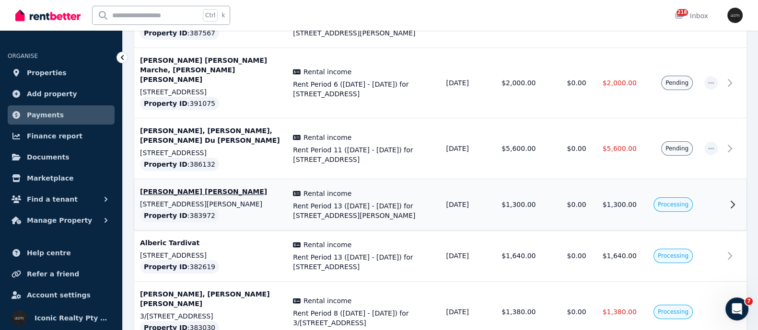
click at [685, 201] on span "Processing" at bounding box center [673, 205] width 31 height 8
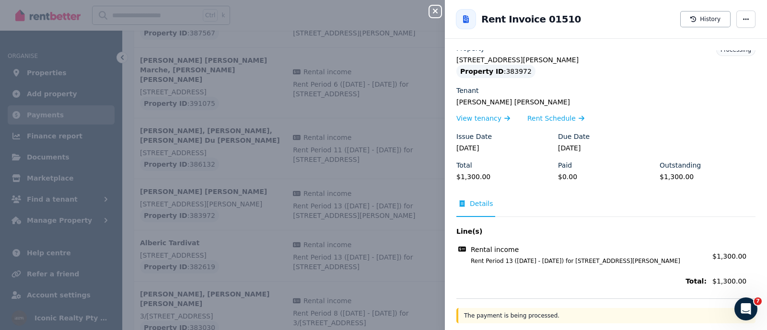
scroll to position [9, 0]
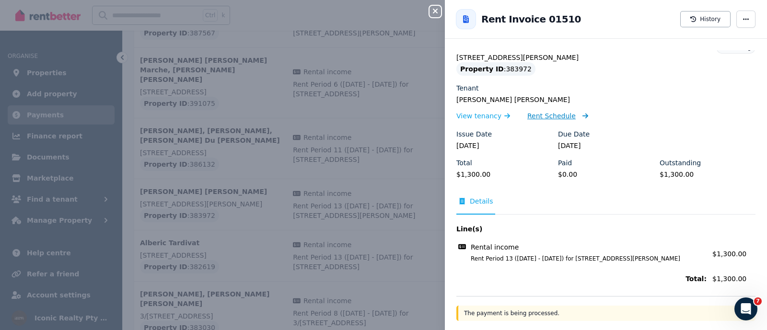
click at [537, 114] on span "Rent Schedule" at bounding box center [551, 116] width 48 height 10
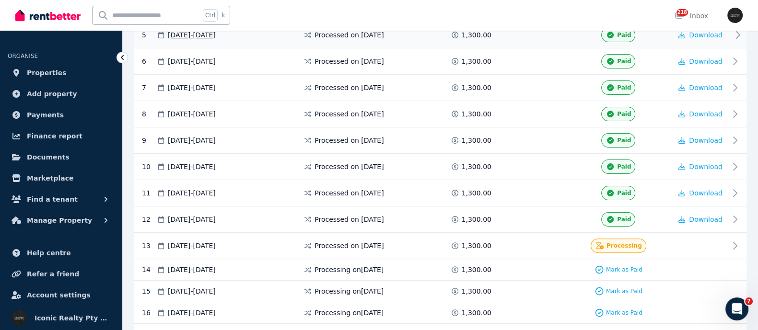
scroll to position [402, 0]
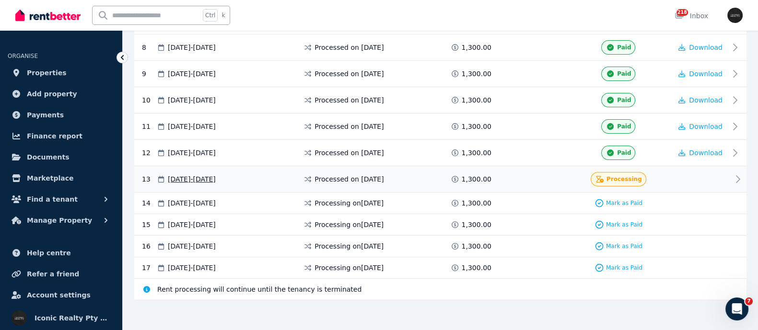
click at [615, 175] on span "Processing" at bounding box center [623, 179] width 35 height 8
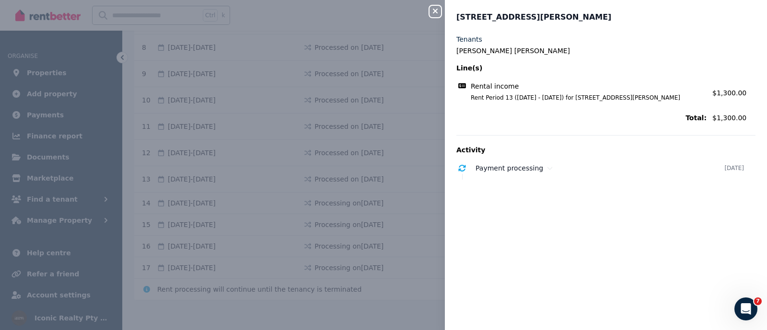
click at [362, 134] on div "Close panel 109/29 Newland St, Bondi Junction - 83 Tenants Bautista Ali Saron G…" at bounding box center [383, 165] width 767 height 330
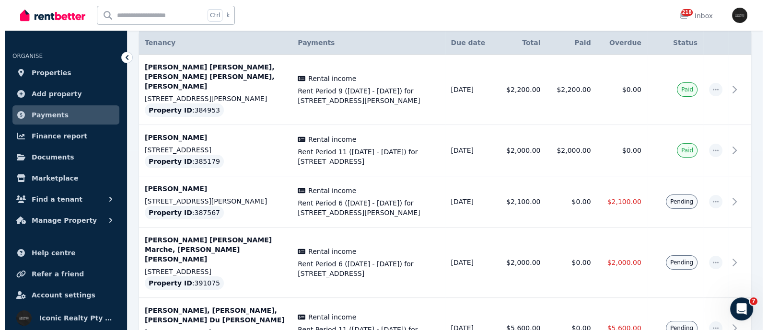
scroll to position [239, 0]
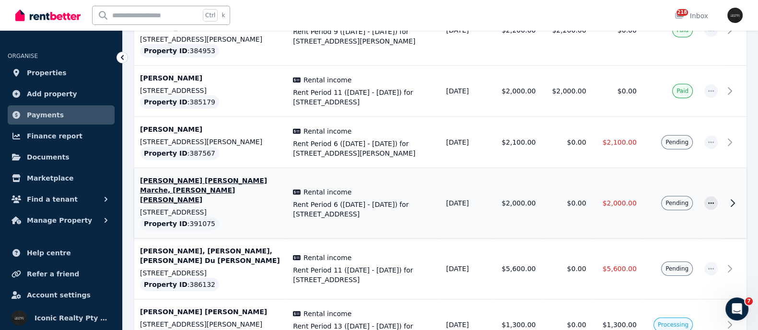
click at [190, 176] on p "[PERSON_NAME] [PERSON_NAME] Marche, [PERSON_NAME] [PERSON_NAME]" at bounding box center [210, 190] width 141 height 29
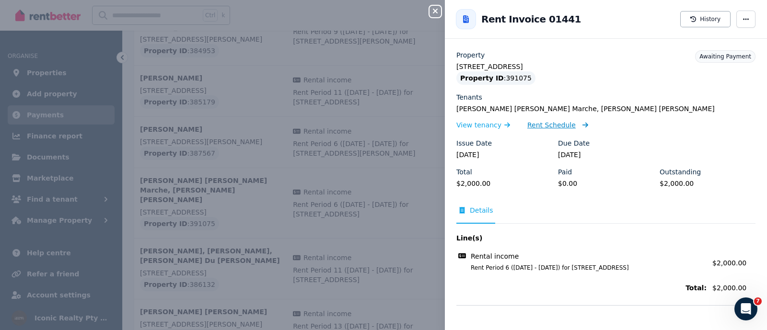
click at [536, 128] on span "Rent Schedule" at bounding box center [551, 125] width 48 height 10
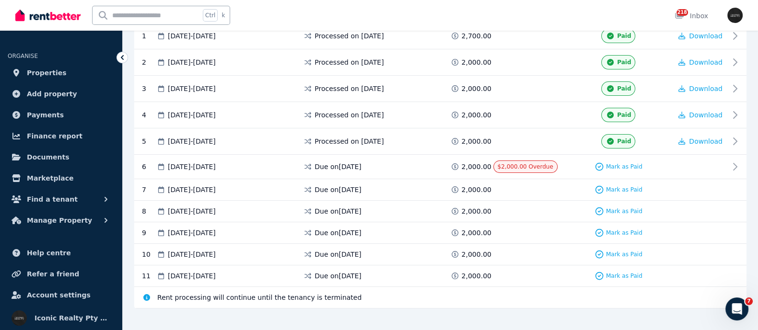
scroll to position [223, 0]
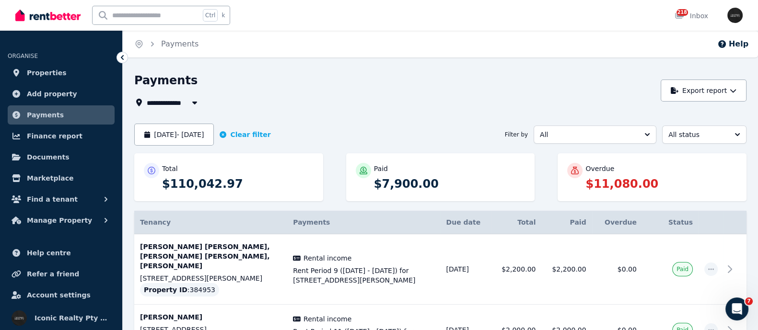
click at [125, 6] on input "text" at bounding box center [146, 15] width 107 height 18
type input "*******"
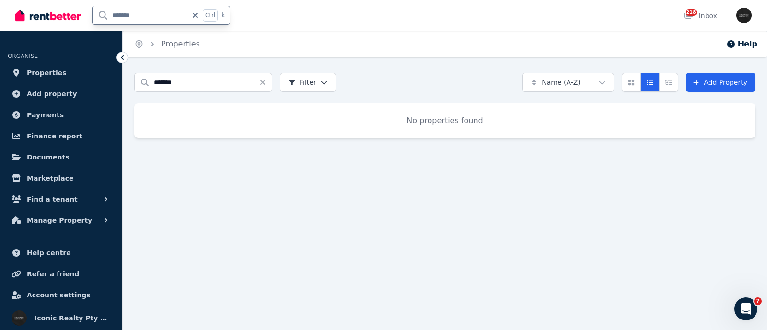
click at [139, 15] on input "*******" at bounding box center [140, 15] width 95 height 18
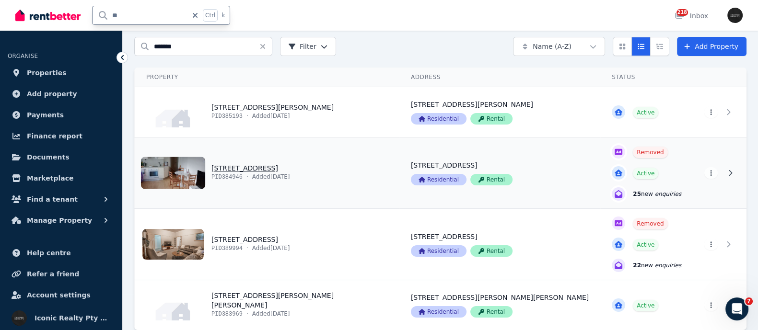
scroll to position [59, 0]
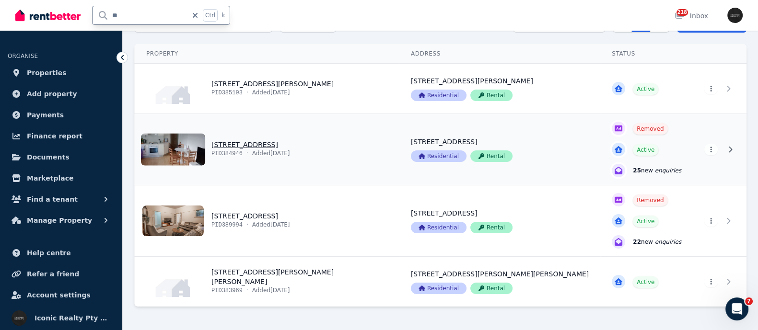
type input "*"
type input "*****"
